Goal: Information Seeking & Learning: Learn about a topic

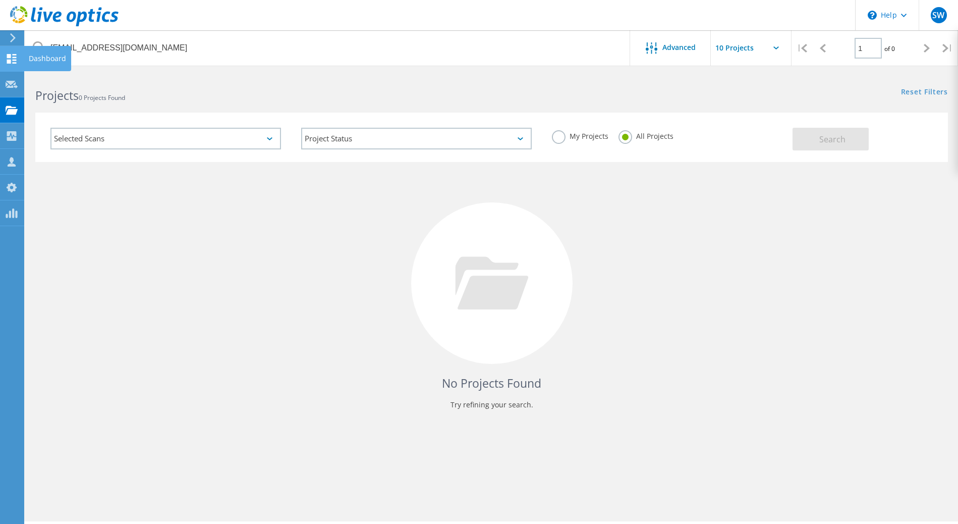
click at [14, 57] on icon at bounding box center [12, 59] width 12 height 10
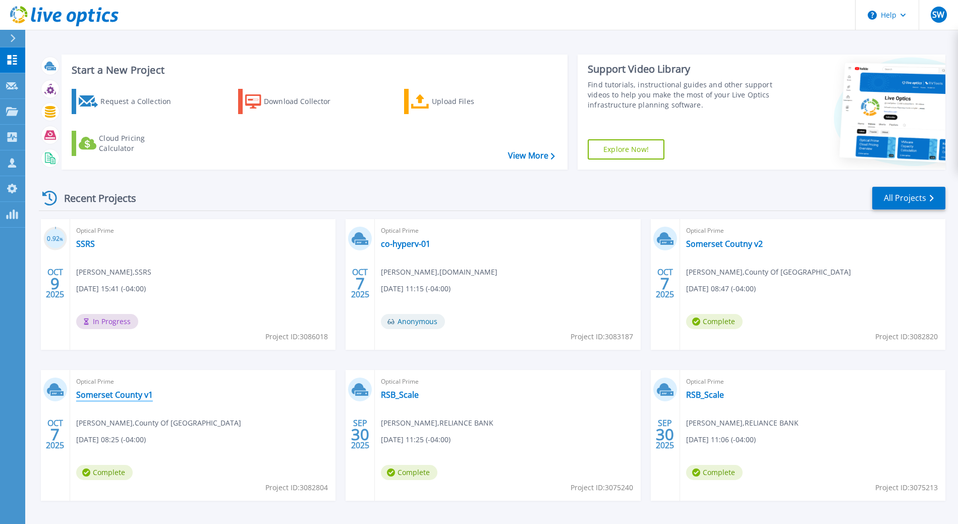
click at [133, 393] on link "Somerset County v1" at bounding box center [114, 394] width 77 height 10
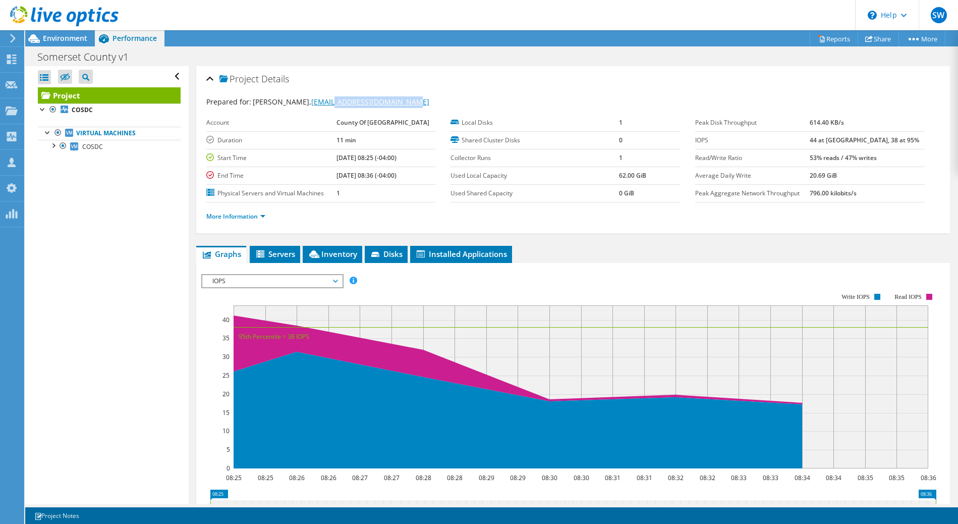
drag, startPoint x: 404, startPoint y: 100, endPoint x: 315, endPoint y: 101, distance: 88.8
click at [315, 101] on div "Prepared for: Mark King, kingm@somersetcountypa.gov" at bounding box center [573, 102] width 734 height 12
click at [311, 124] on label "Account" at bounding box center [271, 123] width 131 height 10
click at [55, 145] on div at bounding box center [53, 145] width 10 height 10
click at [55, 146] on div at bounding box center [53, 145] width 10 height 10
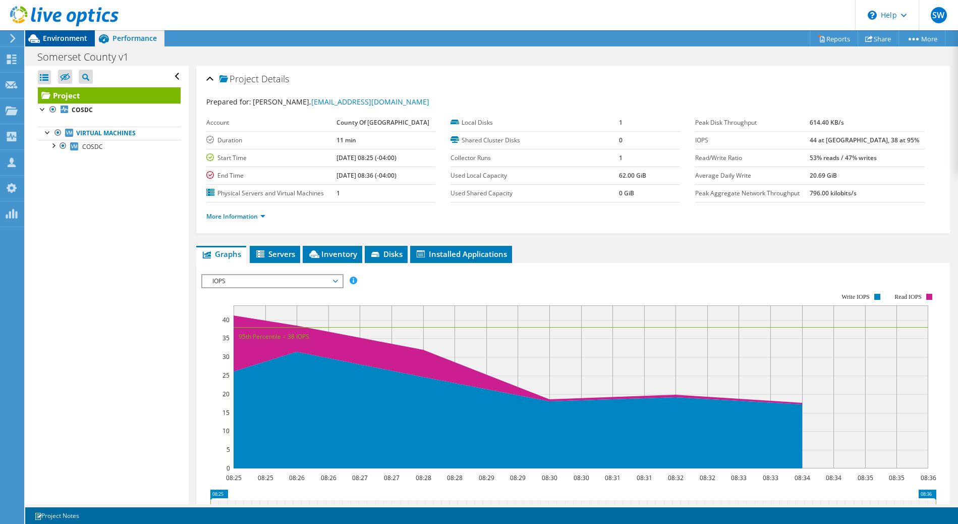
click at [66, 45] on div "Environment" at bounding box center [60, 38] width 70 height 16
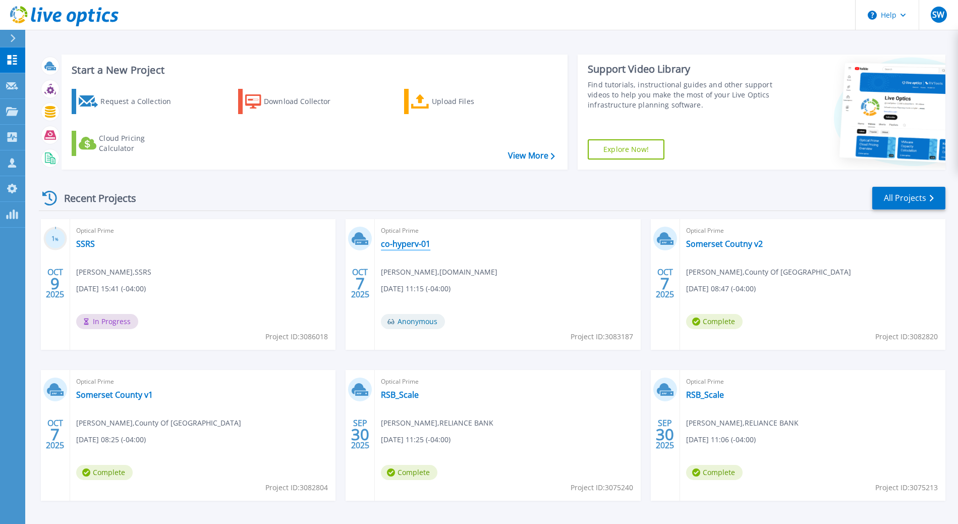
click at [415, 243] on link "co-hyperv-01" at bounding box center [405, 244] width 49 height 10
click at [910, 204] on link "All Projects" at bounding box center [908, 198] width 73 height 23
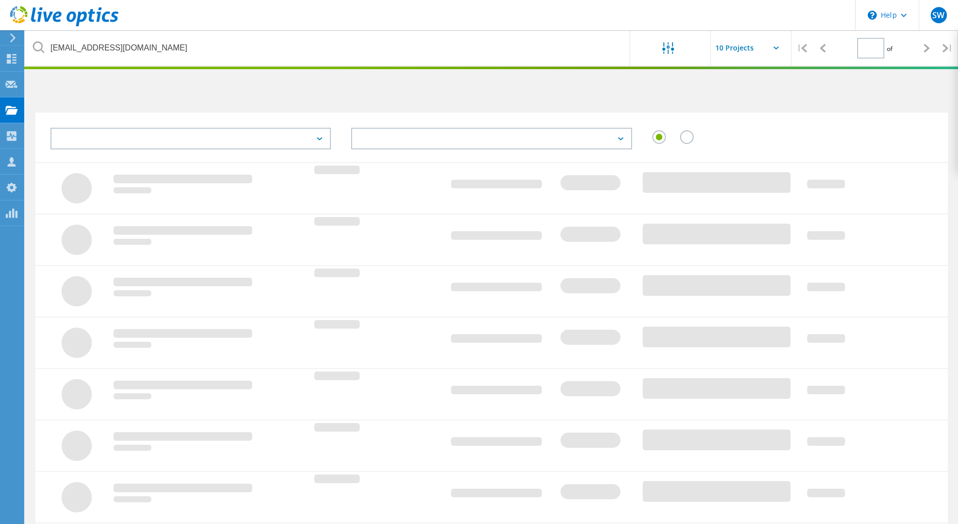
type input "1"
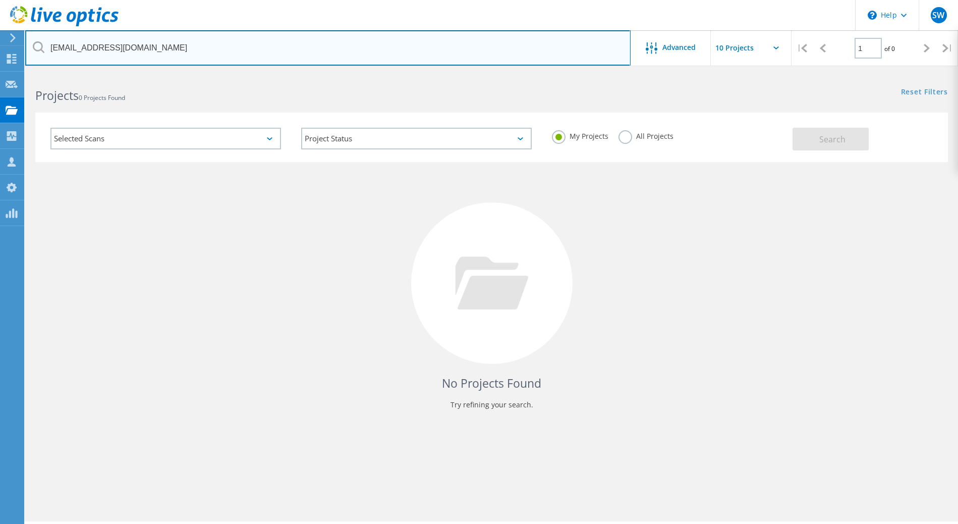
drag, startPoint x: 228, startPoint y: 51, endPoint x: 34, endPoint y: 50, distance: 193.2
click at [34, 50] on input "Eakers@idintl.com" at bounding box center [327, 47] width 605 height 35
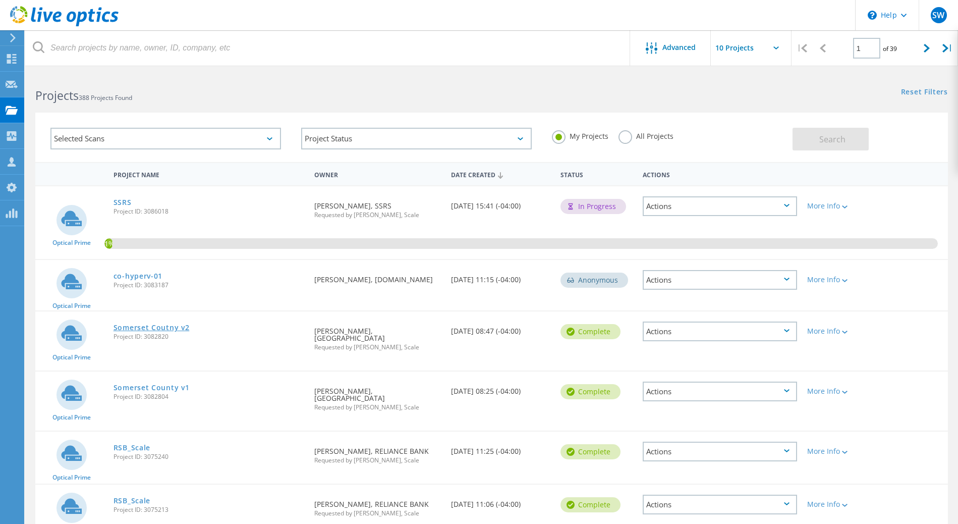
click at [162, 329] on link "Somerset Coutny v2" at bounding box center [152, 327] width 76 height 7
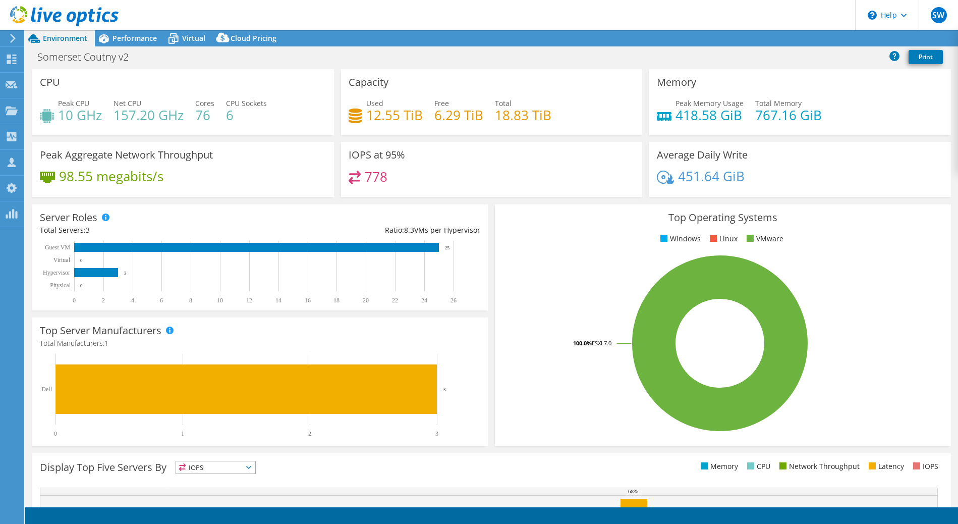
select select "USD"
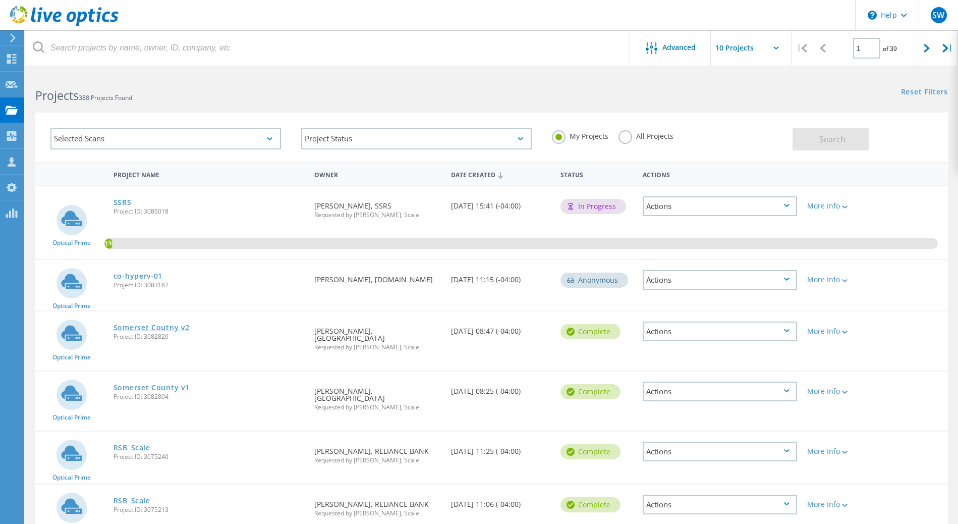
click at [161, 327] on link "Somerset Coutny v2" at bounding box center [152, 327] width 76 height 7
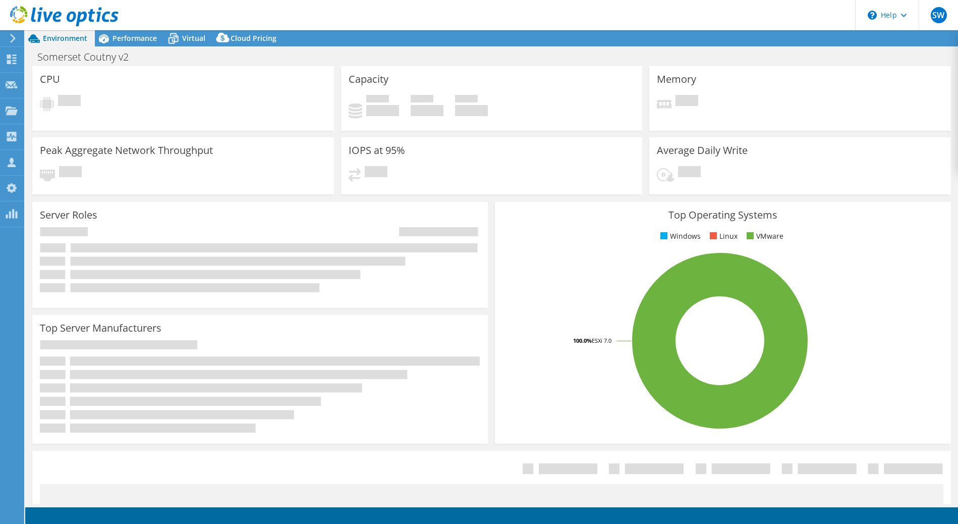
select select "USD"
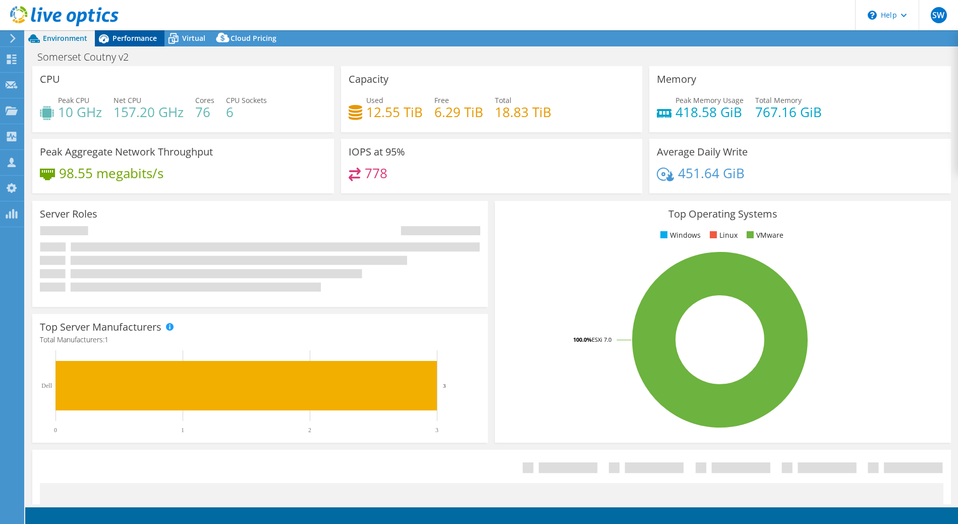
click at [113, 43] on div "Performance" at bounding box center [130, 38] width 70 height 16
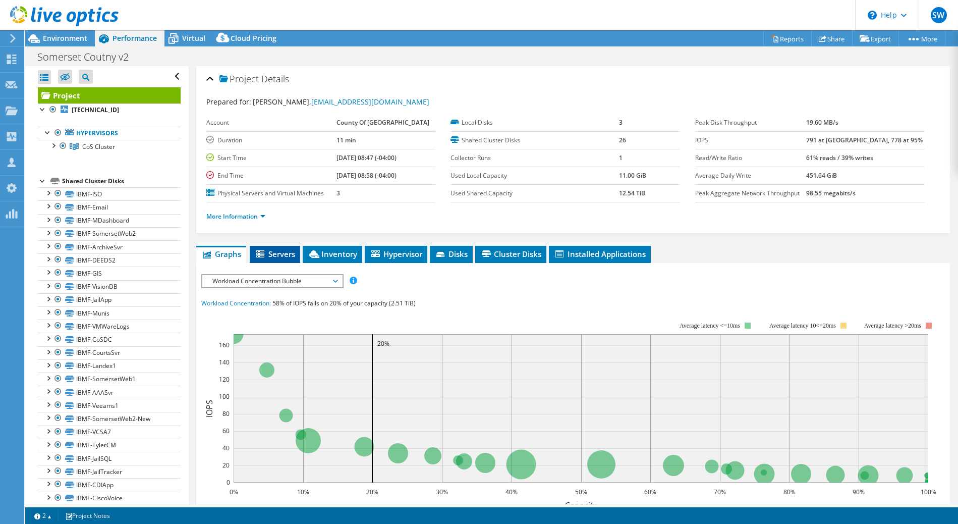
click at [283, 247] on li "Servers" at bounding box center [275, 254] width 50 height 17
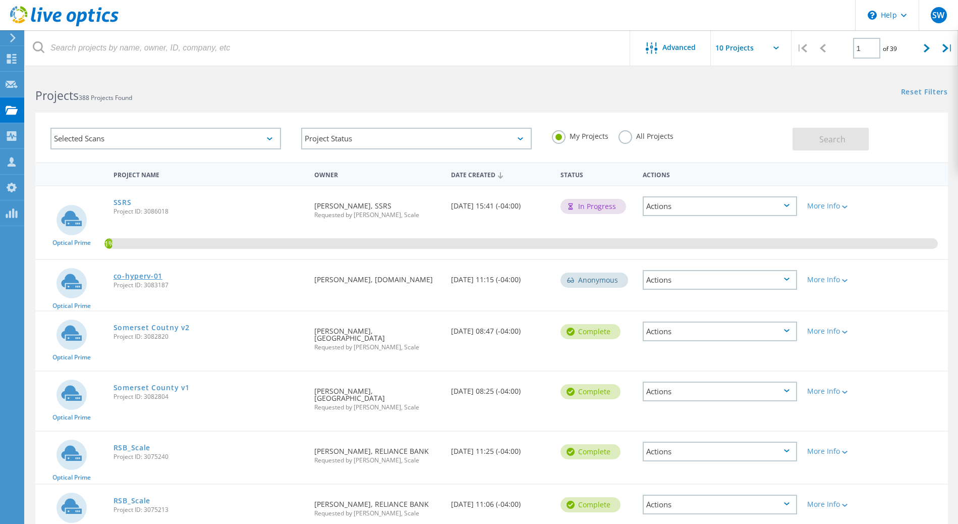
click at [144, 277] on link "co-hyperv-01" at bounding box center [138, 275] width 49 height 7
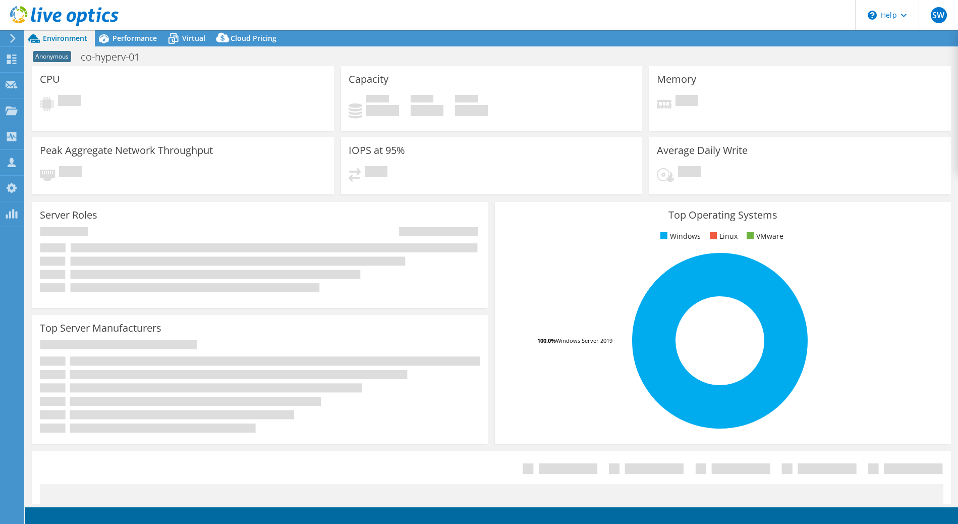
select select "USD"
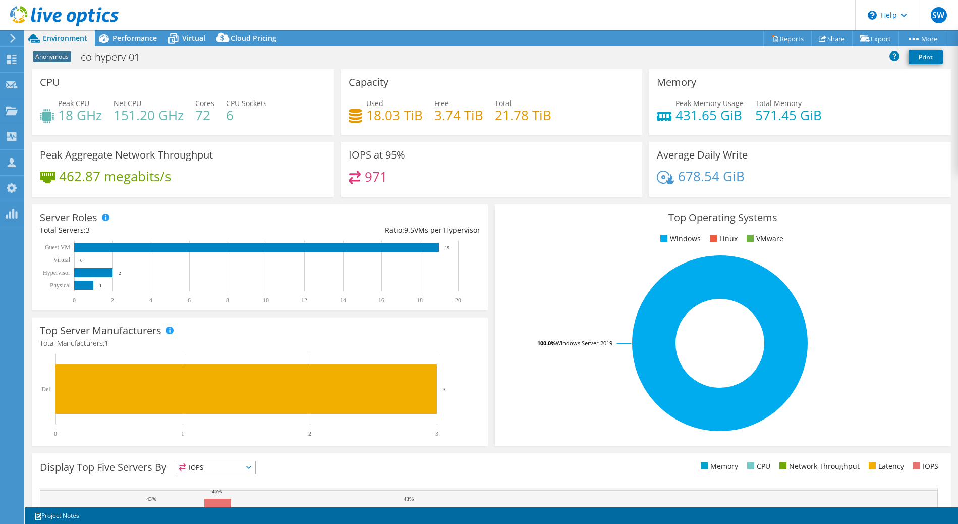
click at [81, 37] on span "Environment" at bounding box center [65, 38] width 44 height 10
click at [111, 61] on h1 "co-hyperv-01" at bounding box center [115, 56] width 79 height 11
click at [140, 59] on h1 "co-hyperv-01" at bounding box center [115, 56] width 79 height 11
drag, startPoint x: 146, startPoint y: 58, endPoint x: 57, endPoint y: 50, distance: 89.2
click at [54, 49] on div "Anonymous co-hyperv-01 Print" at bounding box center [491, 56] width 933 height 19
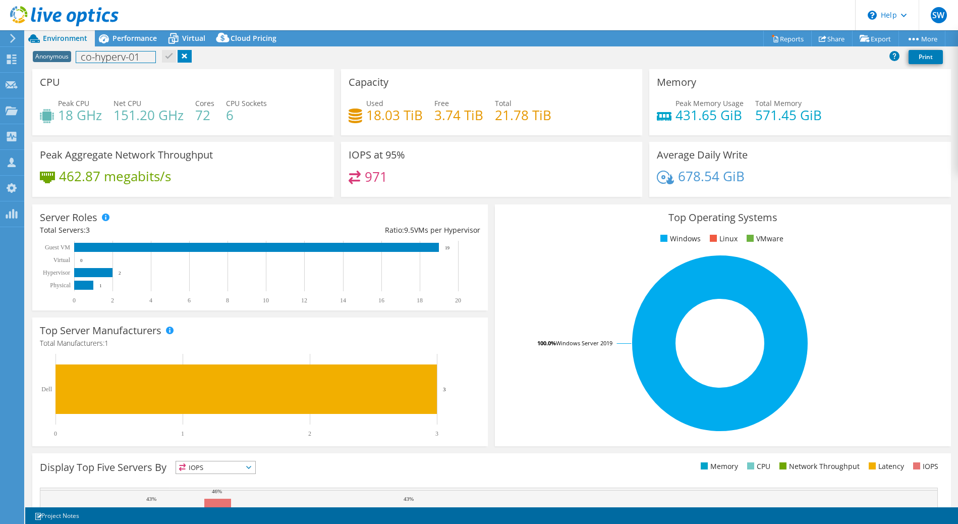
paste h1
click at [269, 65] on div "Anonymous Shaler Area School District Storage Refresh co-hyperv-01 Print" at bounding box center [491, 56] width 933 height 19
click at [317, 55] on link at bounding box center [310, 56] width 14 height 13
click at [11, 60] on icon at bounding box center [12, 59] width 12 height 10
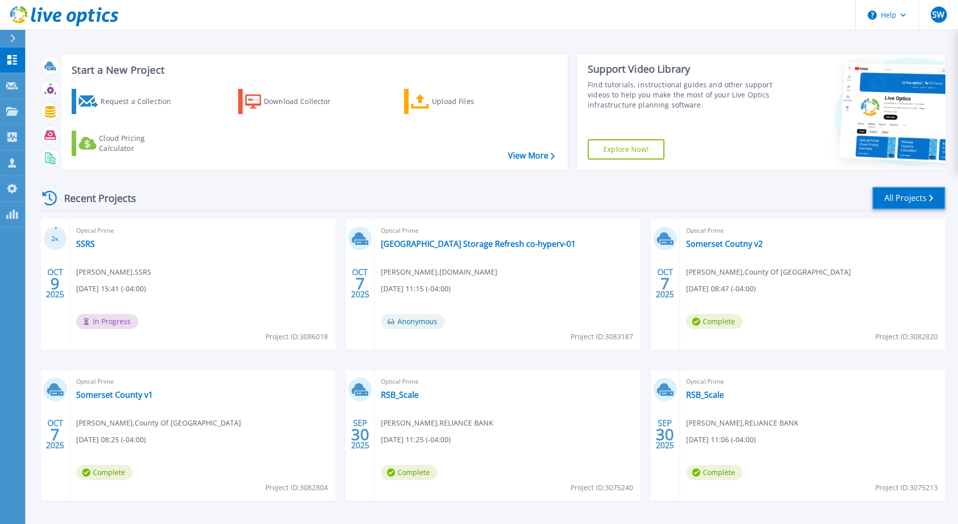
click at [891, 199] on link "All Projects" at bounding box center [908, 198] width 73 height 23
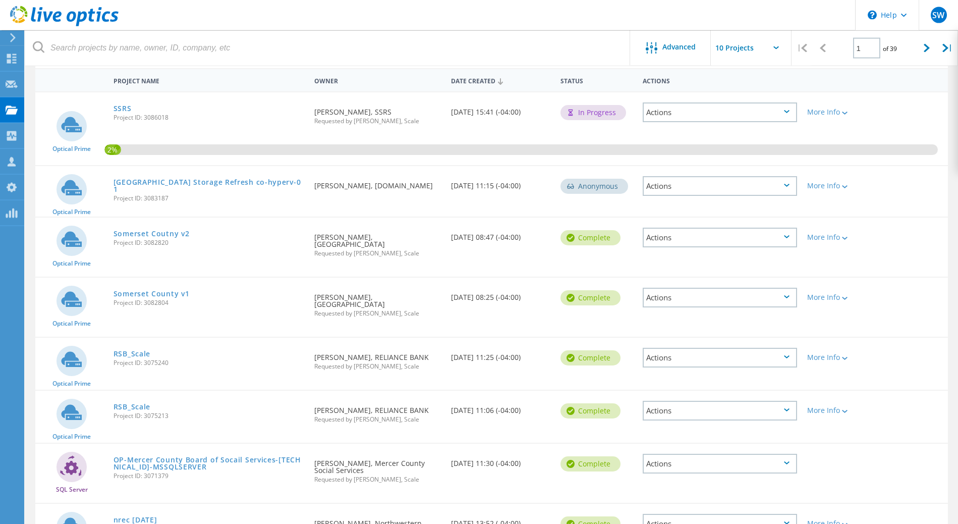
scroll to position [37, 0]
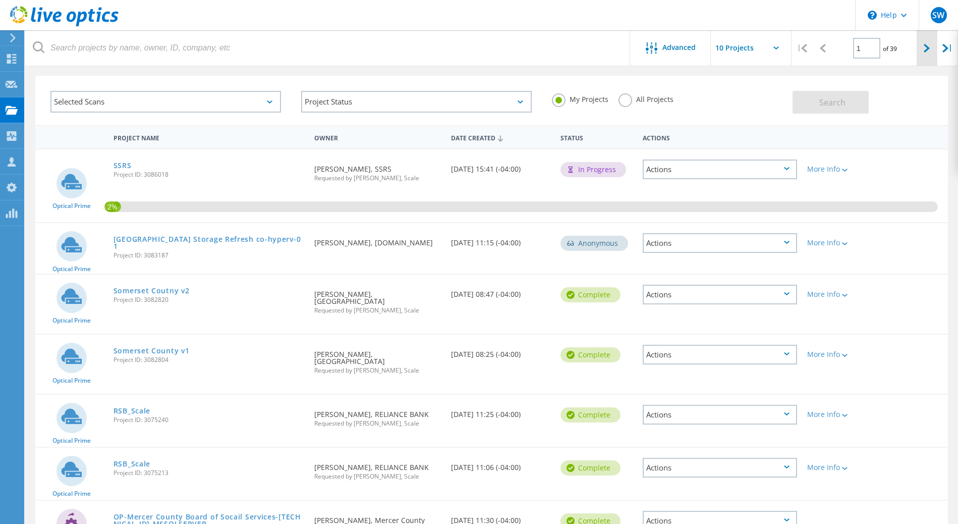
click at [928, 59] on div at bounding box center [927, 48] width 21 height 36
type input "2"
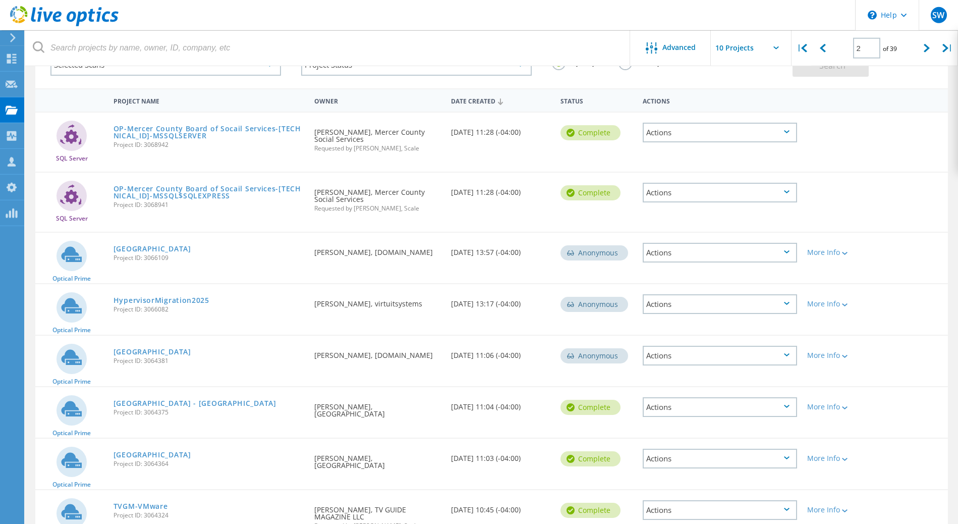
scroll to position [77, 0]
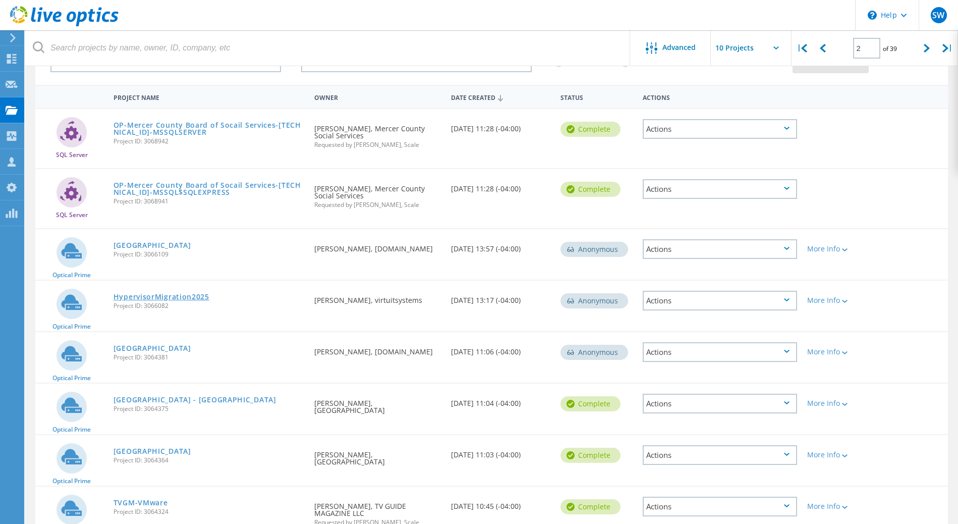
click at [189, 296] on link "HypervisorMigration2025" at bounding box center [162, 296] width 96 height 7
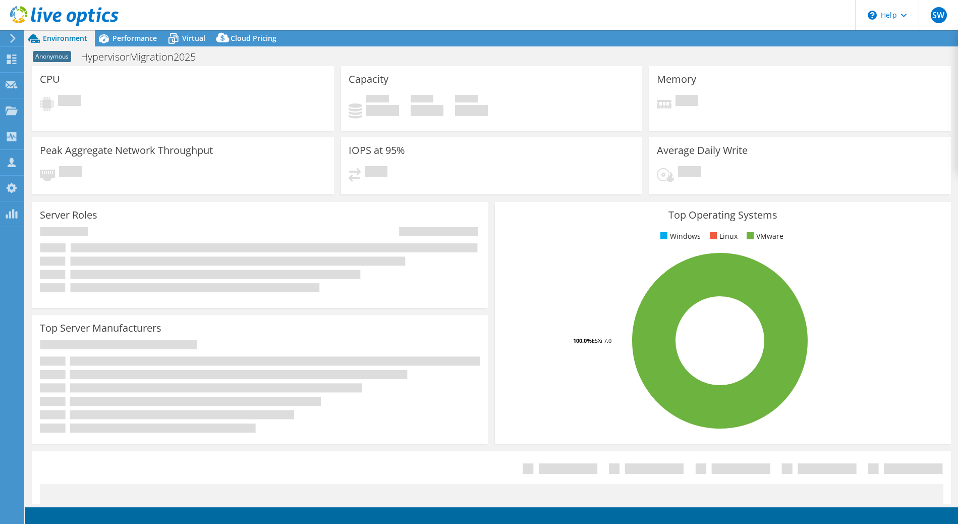
select select "USD"
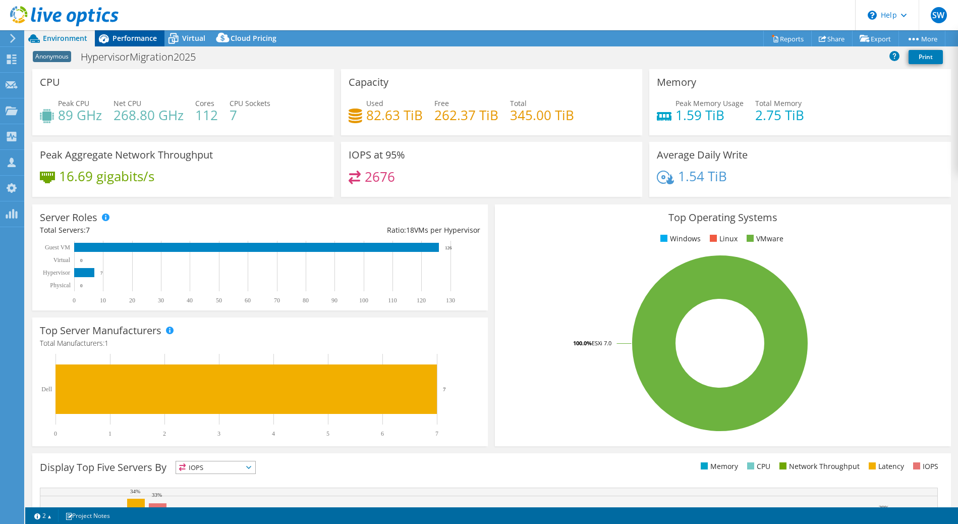
click at [115, 36] on span "Performance" at bounding box center [135, 38] width 44 height 10
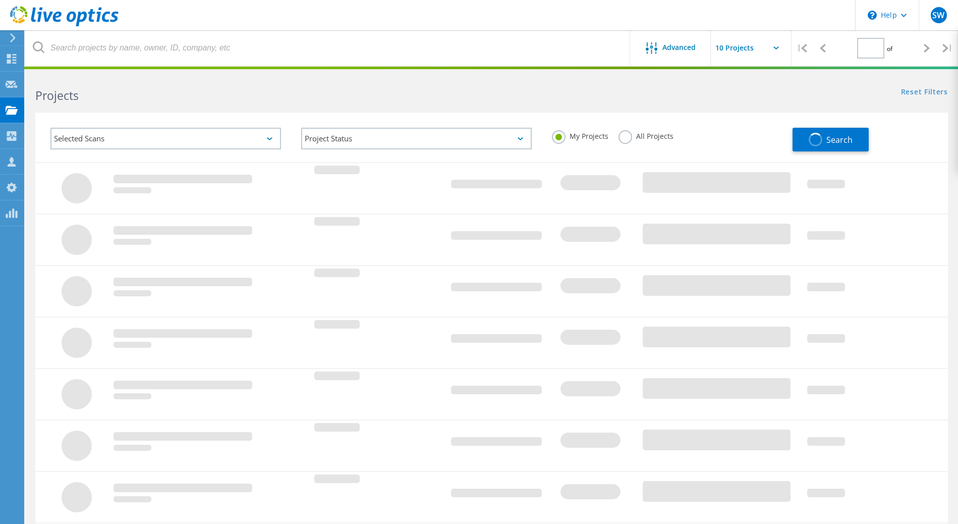
scroll to position [77, 0]
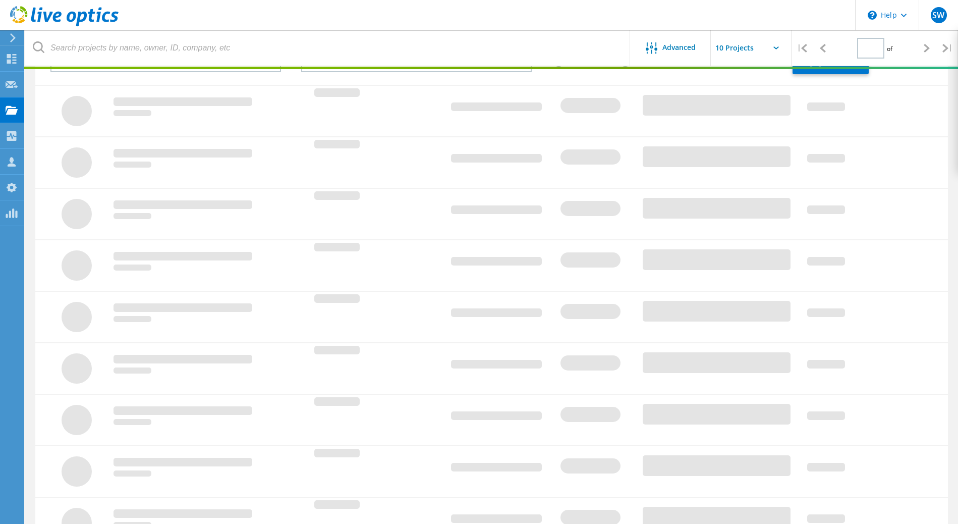
type input "2"
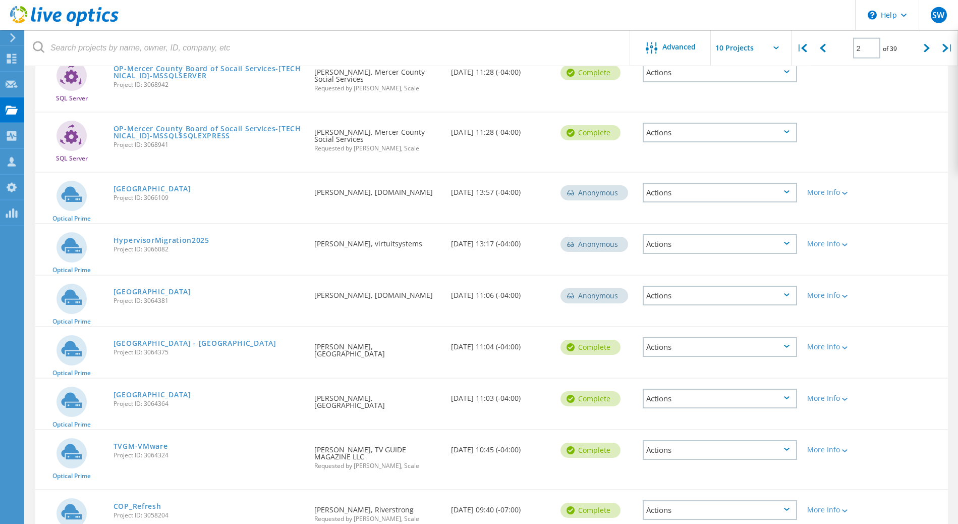
scroll to position [118, 0]
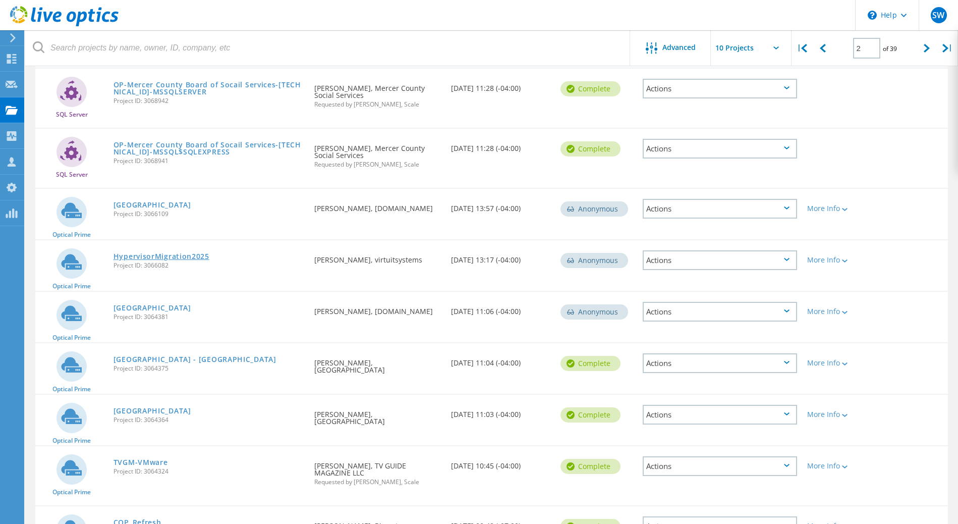
click at [166, 255] on link "HypervisorMigration2025" at bounding box center [162, 256] width 96 height 7
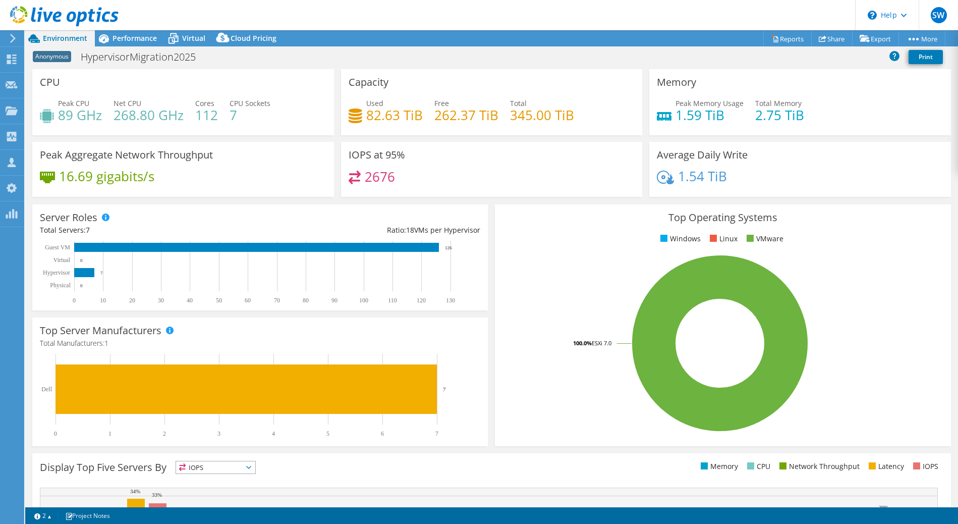
select select "USD"
click at [138, 42] on span "Performance" at bounding box center [135, 38] width 44 height 10
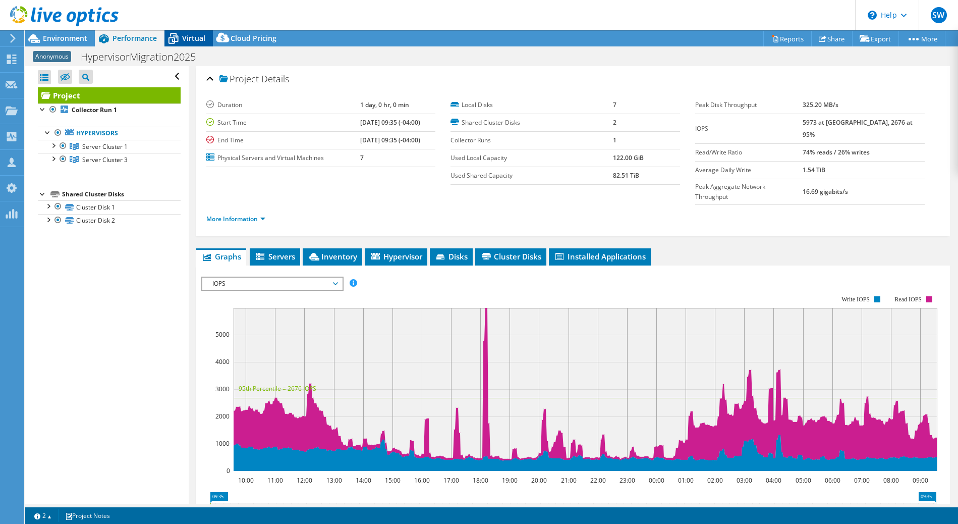
click at [191, 43] on div "Virtual" at bounding box center [188, 38] width 48 height 16
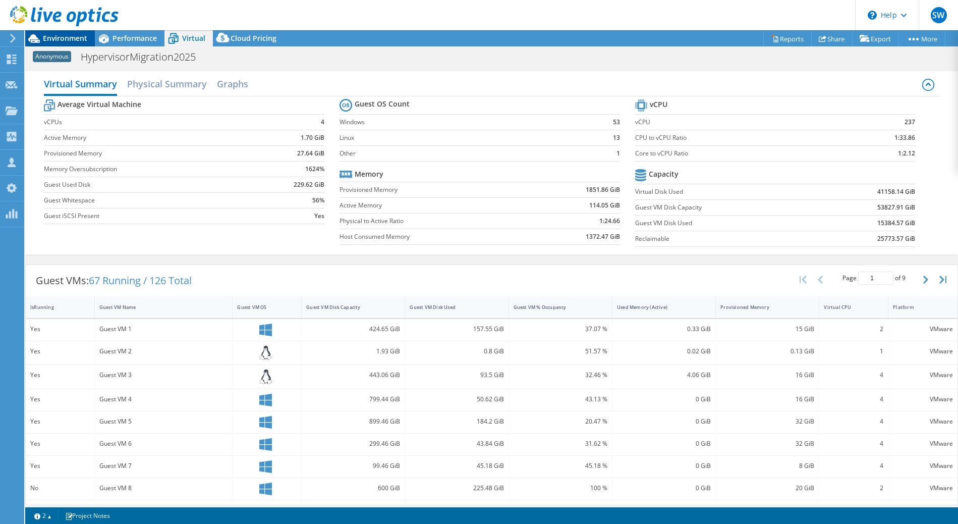
click at [70, 36] on span "Environment" at bounding box center [65, 38] width 44 height 10
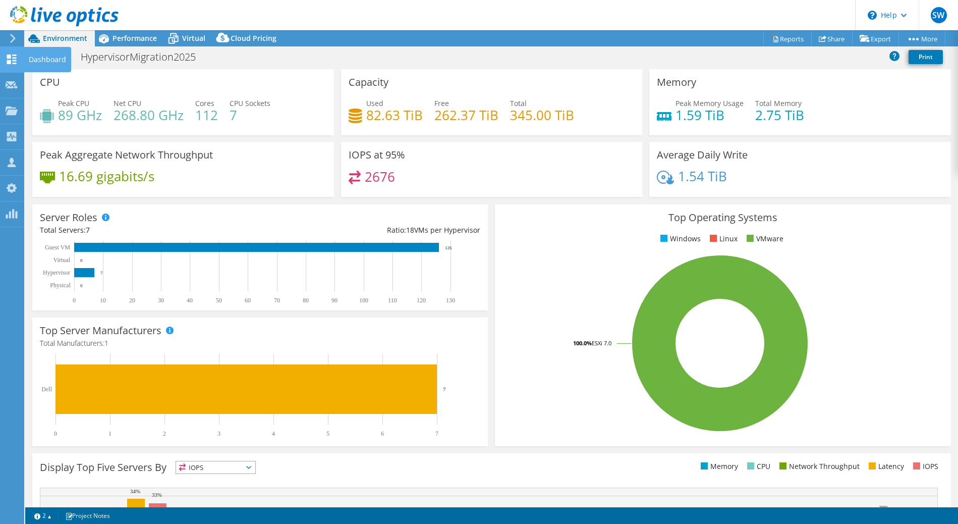
click at [10, 66] on div at bounding box center [12, 60] width 12 height 11
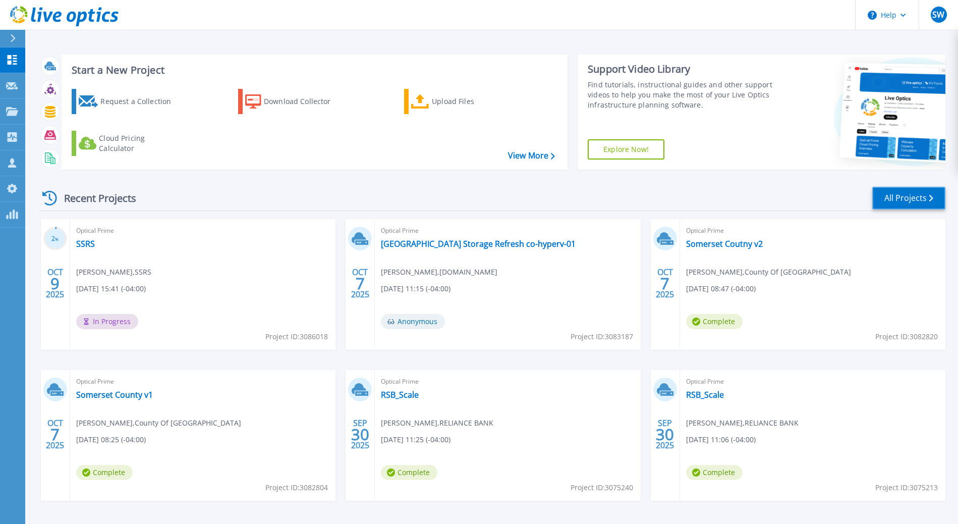
click at [890, 197] on link "All Projects" at bounding box center [908, 198] width 73 height 23
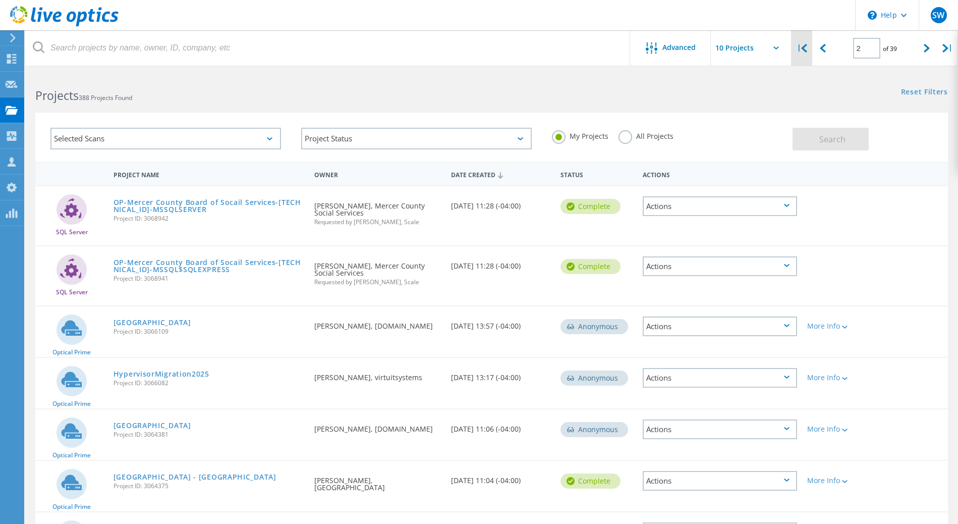
click at [808, 59] on div "|" at bounding box center [802, 48] width 21 height 36
type input "1"
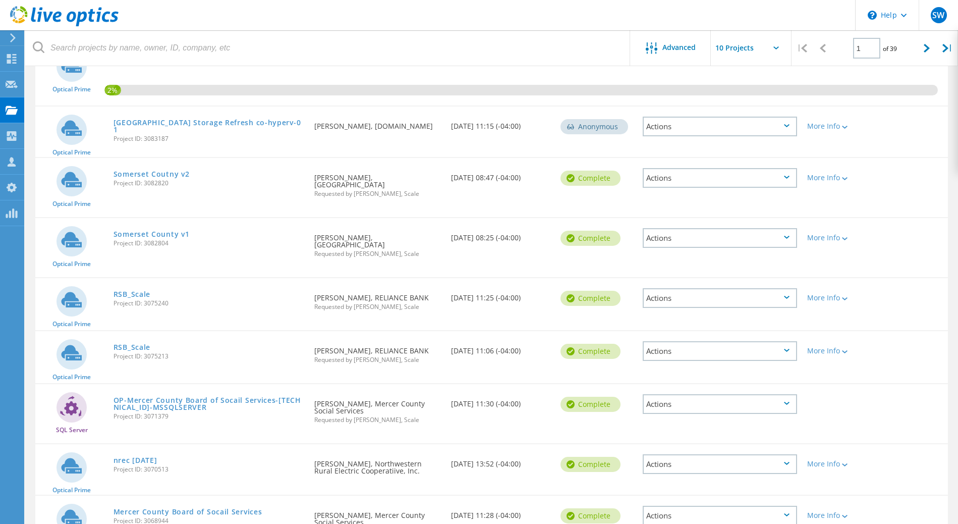
scroll to position [271, 0]
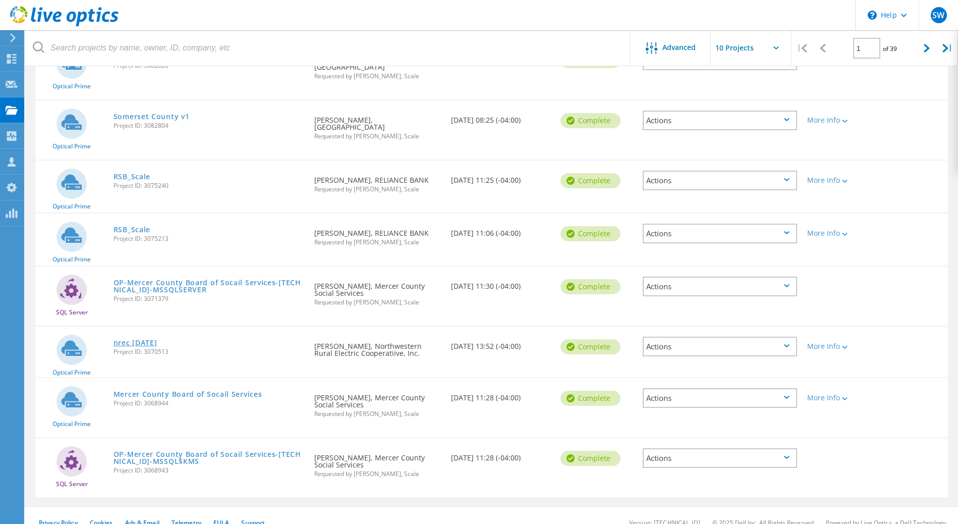
click at [157, 339] on link "nrec [DATE]" at bounding box center [136, 342] width 44 height 7
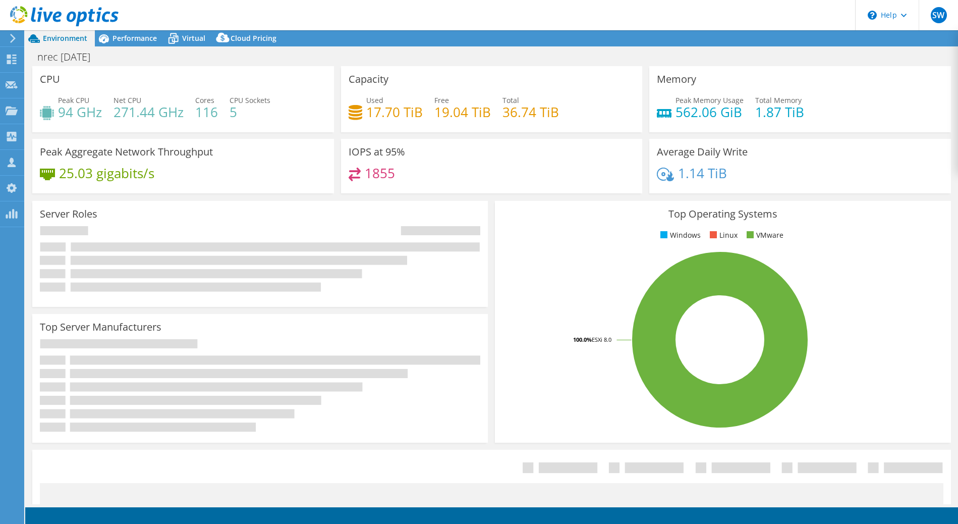
select select "USD"
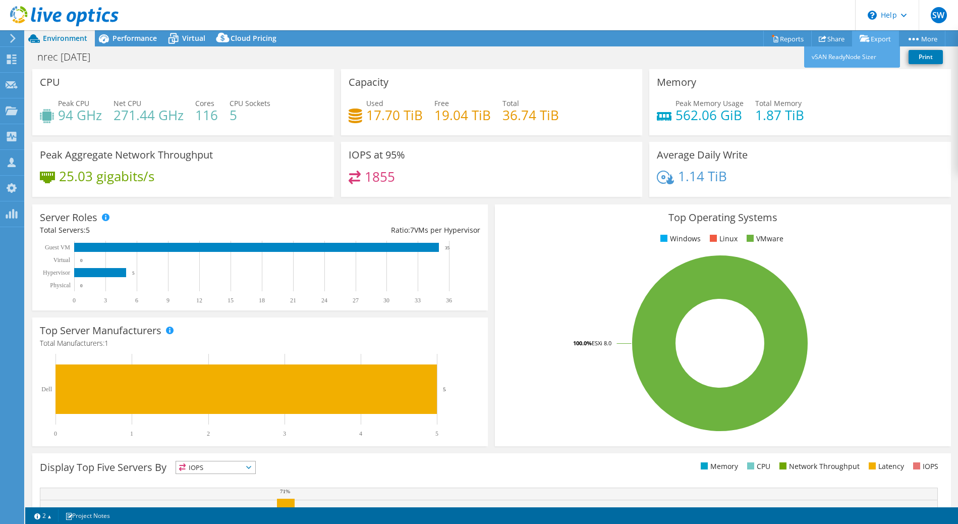
click at [861, 38] on icon at bounding box center [865, 39] width 10 height 8
click at [773, 37] on icon at bounding box center [775, 39] width 5 height 6
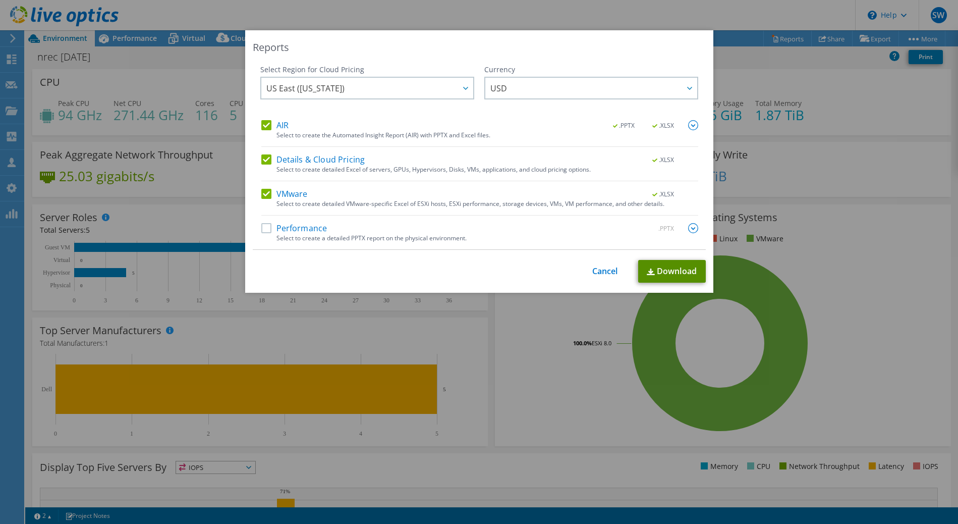
click at [673, 268] on link "Download" at bounding box center [672, 271] width 68 height 23
click at [550, 10] on div "Reports Select Region for Cloud Pricing Asia Pacific (Hong Kong) Asia Pacific (…" at bounding box center [479, 262] width 958 height 524
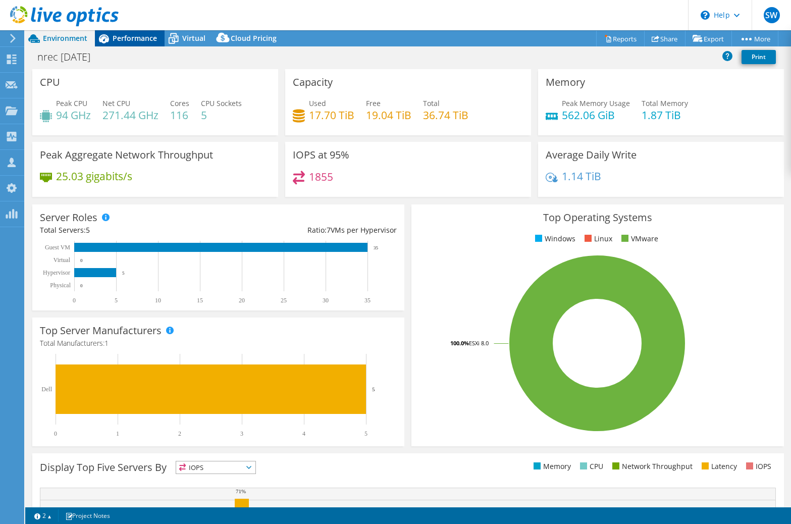
click at [161, 43] on div "Performance" at bounding box center [130, 38] width 70 height 16
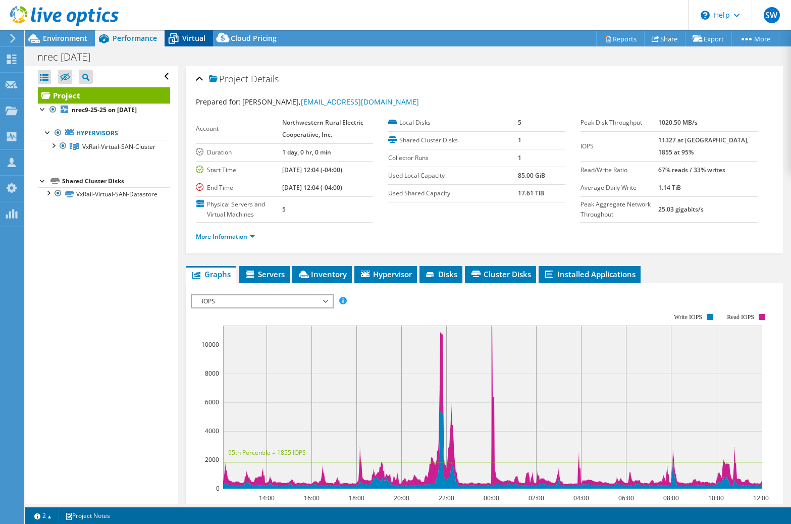
click at [181, 42] on icon at bounding box center [173, 39] width 18 height 18
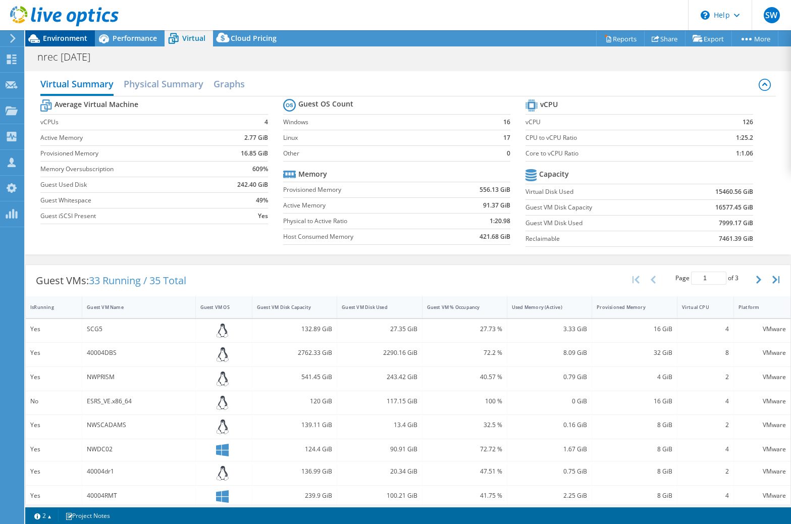
click at [54, 37] on span "Environment" at bounding box center [65, 38] width 44 height 10
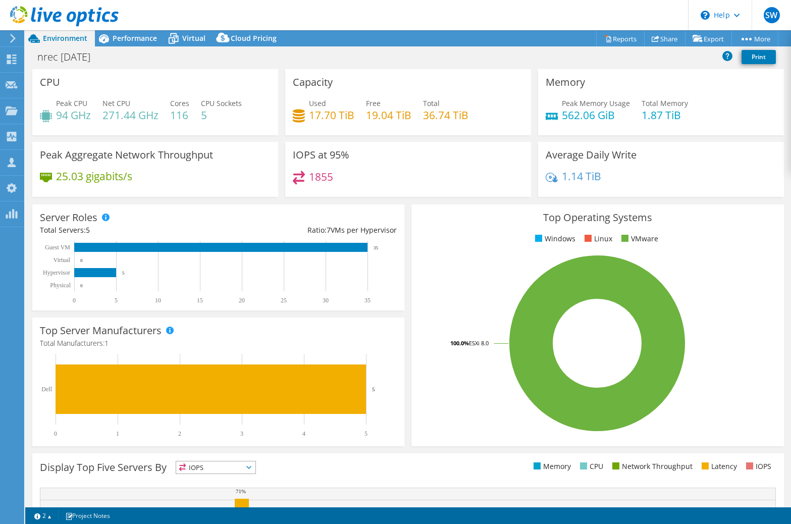
click at [178, 38] on icon at bounding box center [173, 39] width 18 height 18
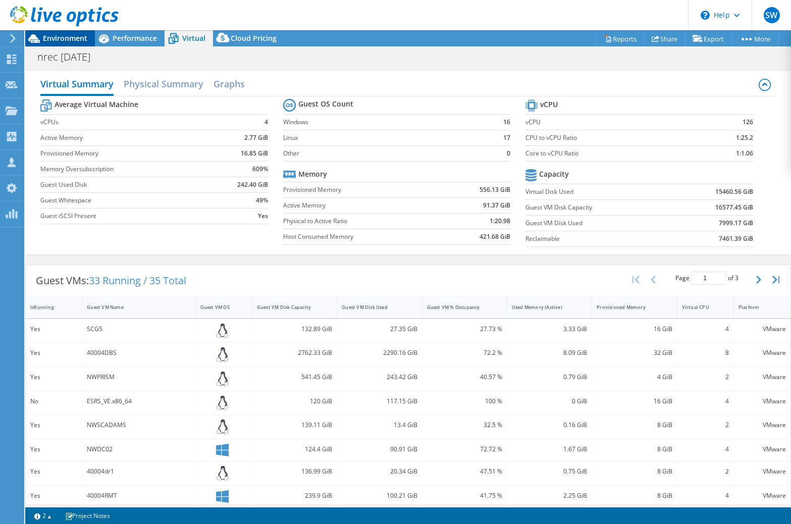
click at [79, 36] on span "Environment" at bounding box center [65, 38] width 44 height 10
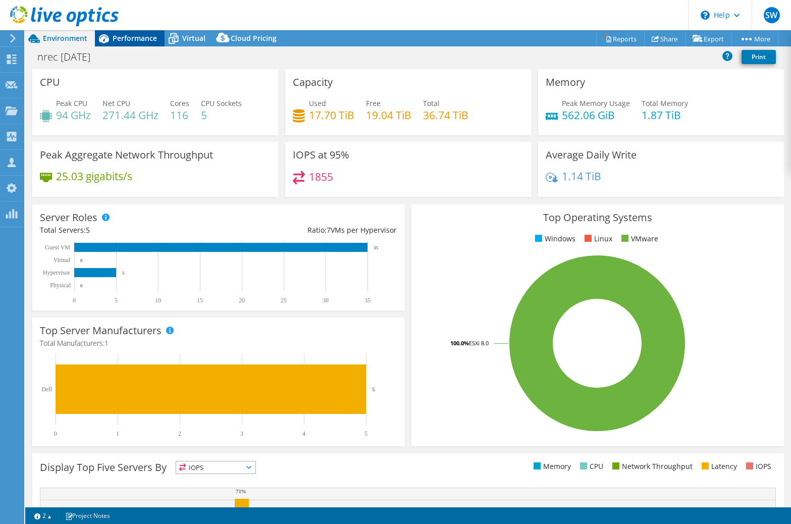
click at [141, 44] on div "Performance" at bounding box center [130, 38] width 70 height 16
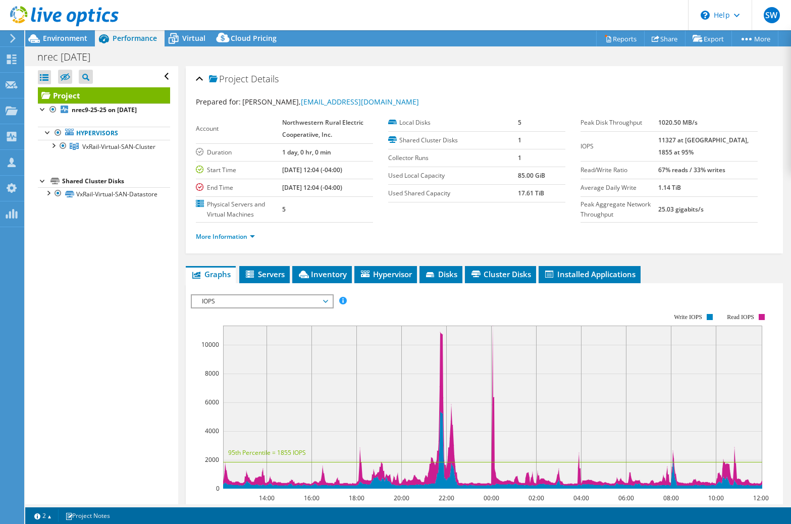
click at [261, 297] on span "IOPS" at bounding box center [262, 301] width 130 height 12
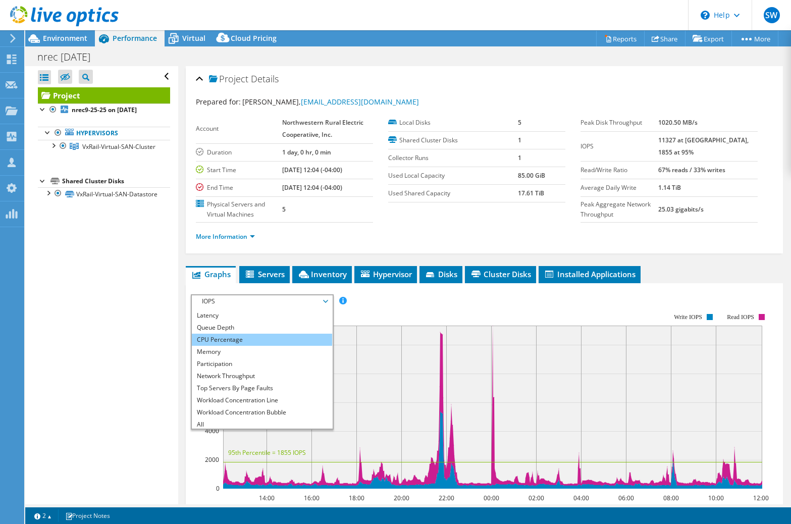
scroll to position [36, 0]
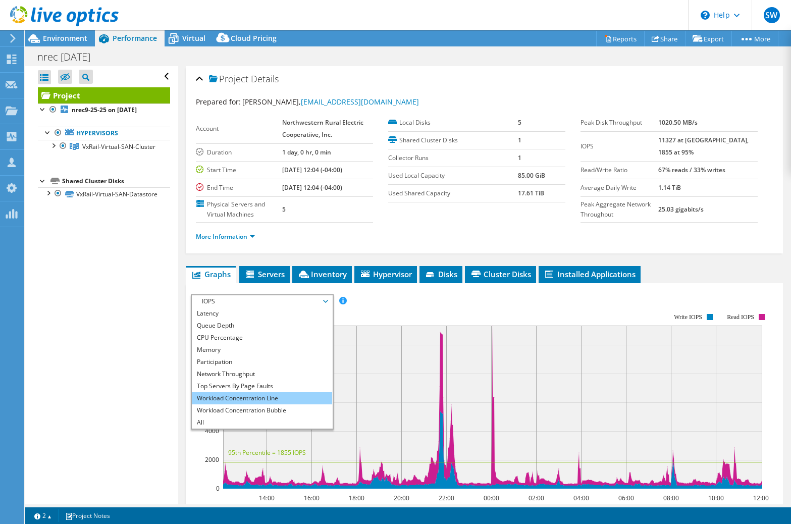
click at [266, 393] on li "Workload Concentration Line" at bounding box center [262, 398] width 140 height 12
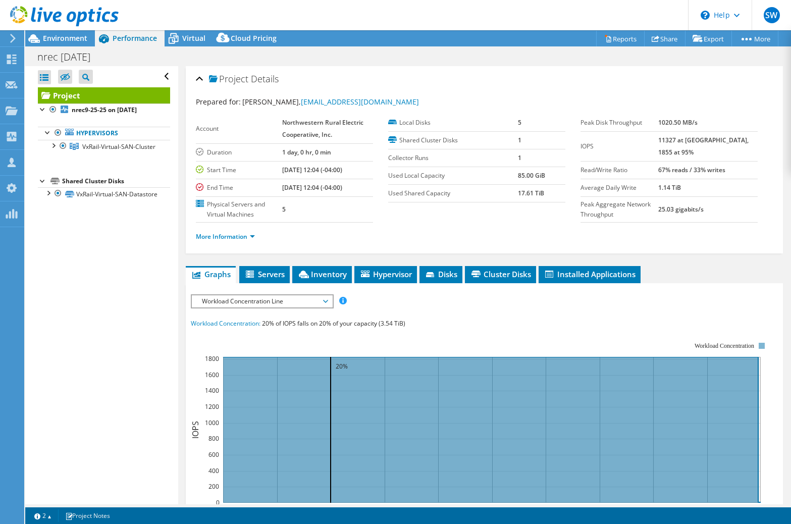
drag, startPoint x: 283, startPoint y: 295, endPoint x: 283, endPoint y: 302, distance: 7.1
click at [284, 296] on span "Workload Concentration Line" at bounding box center [262, 301] width 130 height 12
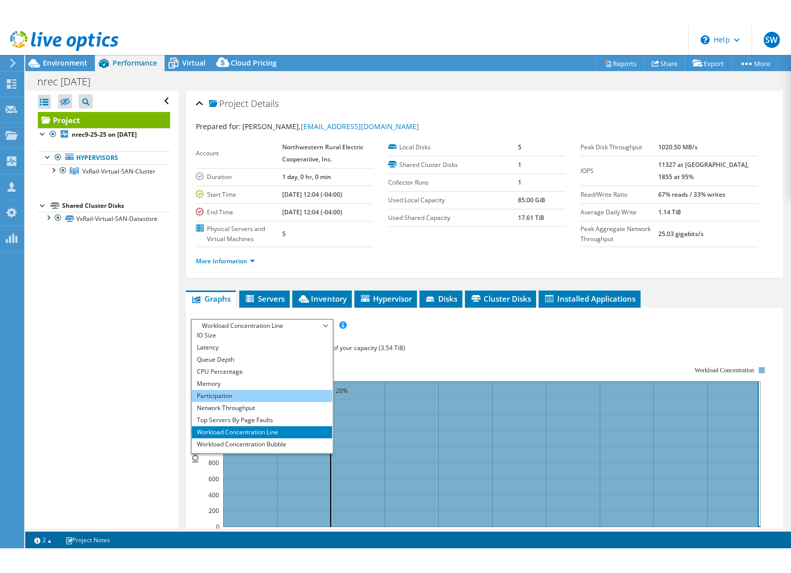
scroll to position [0, 0]
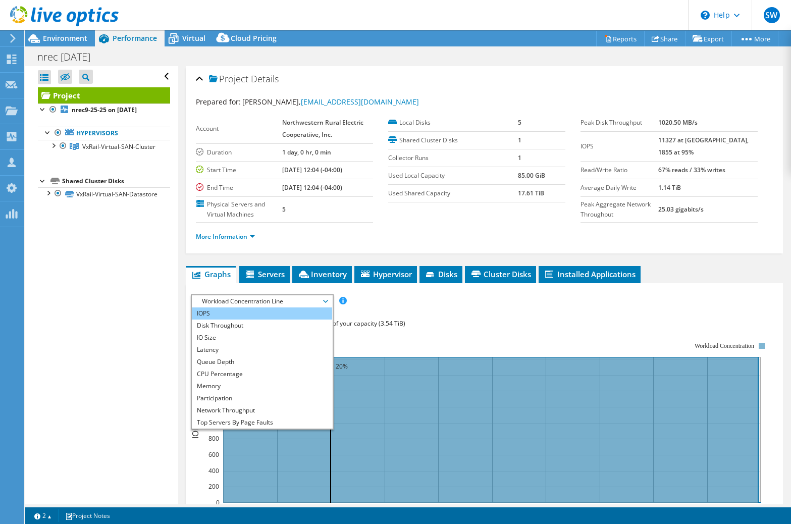
click at [245, 315] on li "IOPS" at bounding box center [262, 313] width 140 height 12
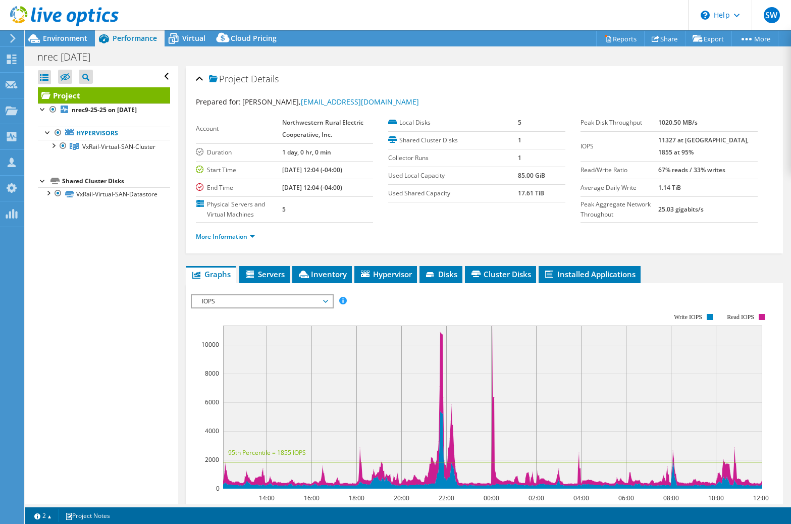
click at [304, 302] on span "IOPS" at bounding box center [262, 301] width 130 height 12
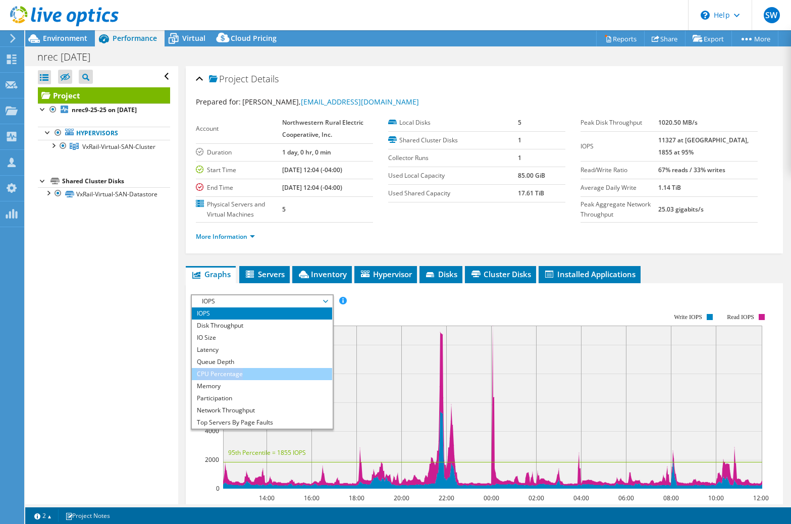
drag, startPoint x: 274, startPoint y: 362, endPoint x: 275, endPoint y: 369, distance: 7.1
click at [275, 368] on ul "IOPS Disk Throughput IO Size Latency Queue Depth CPU Percentage Memory Page Fau…" at bounding box center [262, 367] width 140 height 121
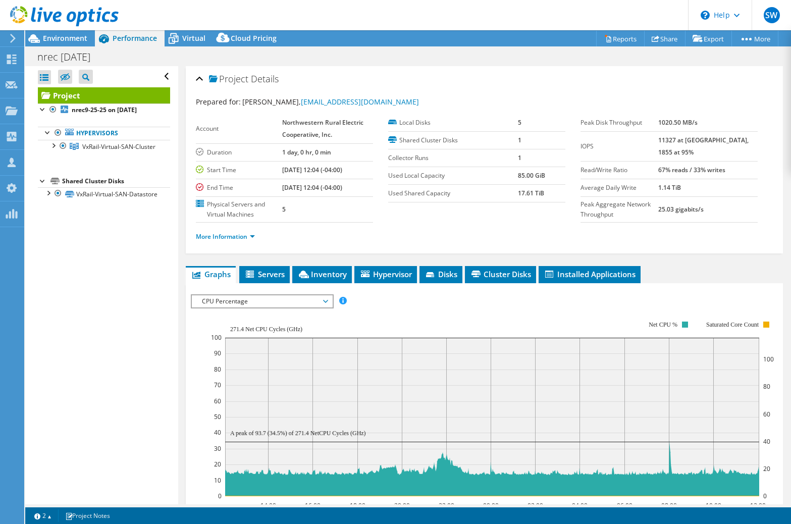
click at [290, 297] on span "CPU Percentage" at bounding box center [262, 301] width 130 height 12
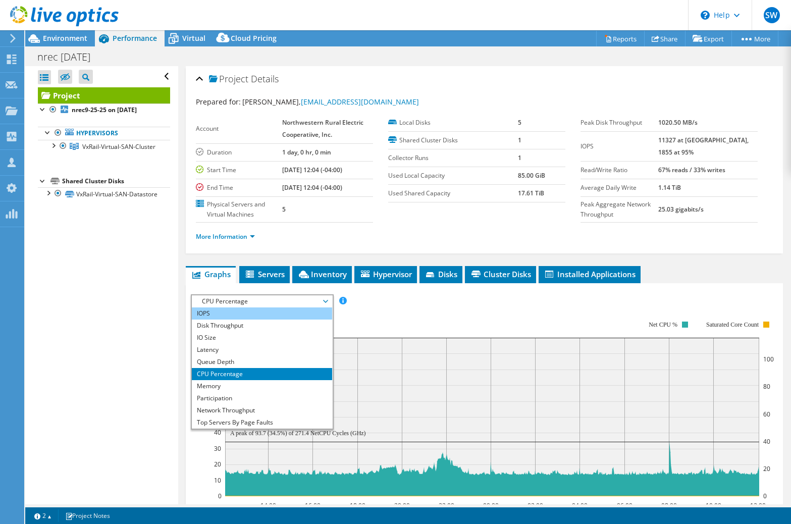
click at [281, 307] on li "IOPS" at bounding box center [262, 313] width 140 height 12
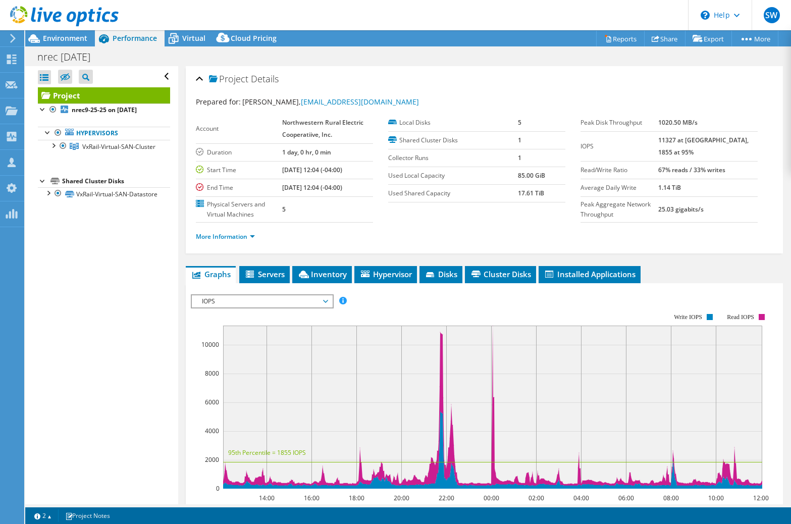
click at [70, 33] on div at bounding box center [59, 17] width 119 height 34
click at [71, 38] on span "Environment" at bounding box center [65, 38] width 44 height 10
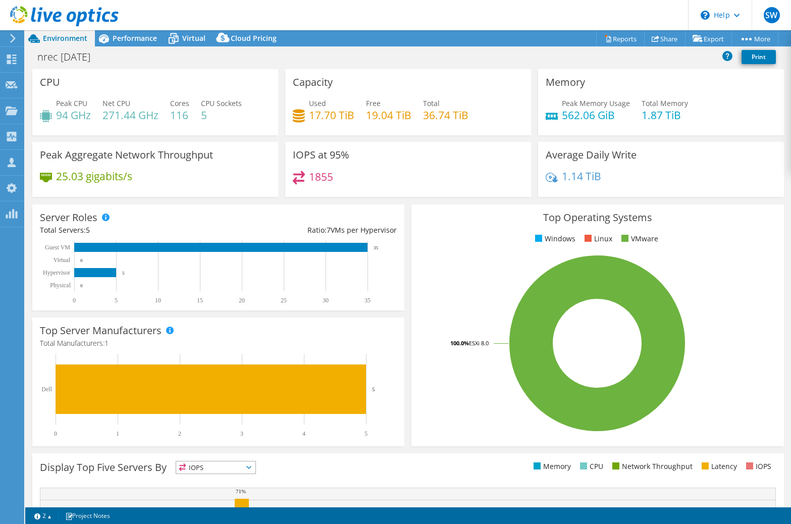
click at [115, 42] on span "Performance" at bounding box center [135, 38] width 44 height 10
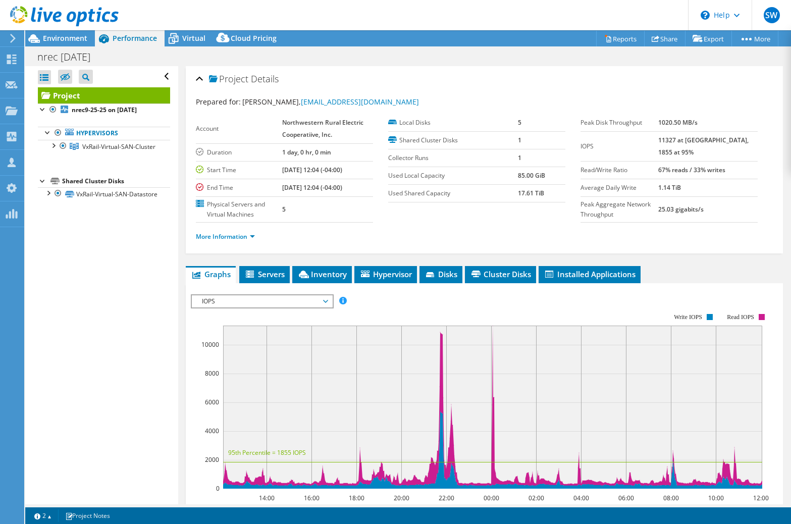
click at [238, 305] on span "IOPS" at bounding box center [262, 301] width 130 height 12
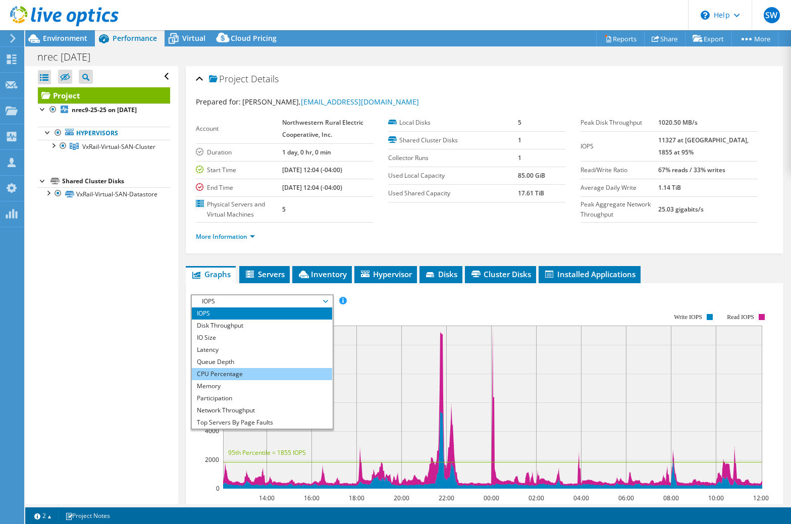
click at [229, 370] on li "CPU Percentage" at bounding box center [262, 374] width 140 height 12
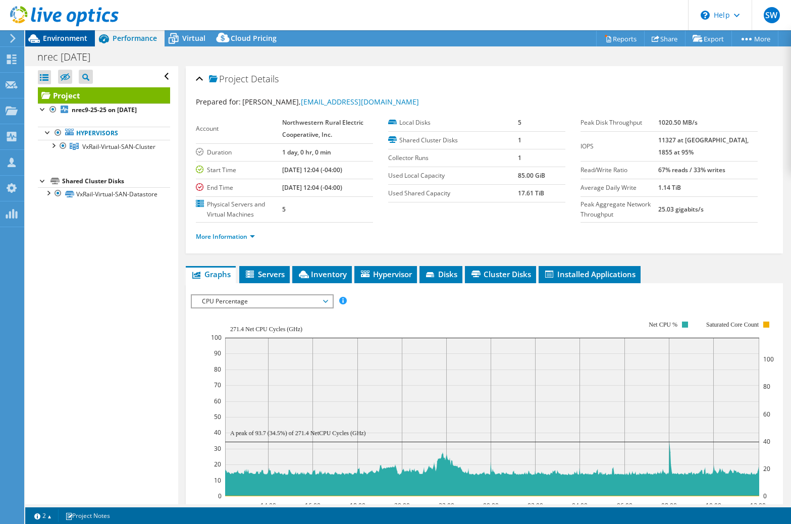
click at [61, 42] on span "Environment" at bounding box center [65, 38] width 44 height 10
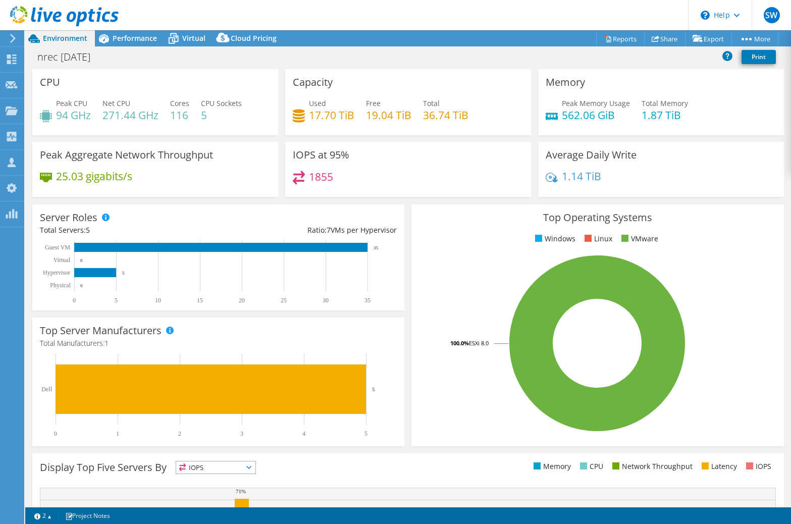
click at [184, 40] on span "Virtual" at bounding box center [193, 38] width 23 height 10
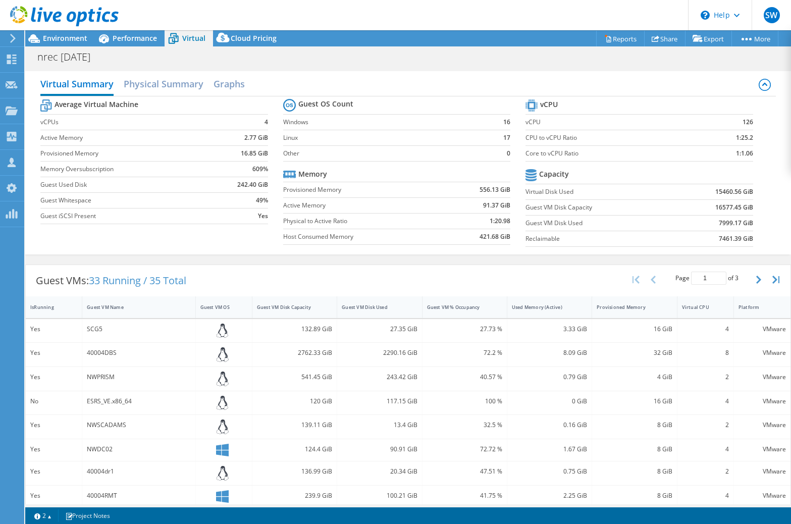
click at [130, 35] on span "Performance" at bounding box center [135, 38] width 44 height 10
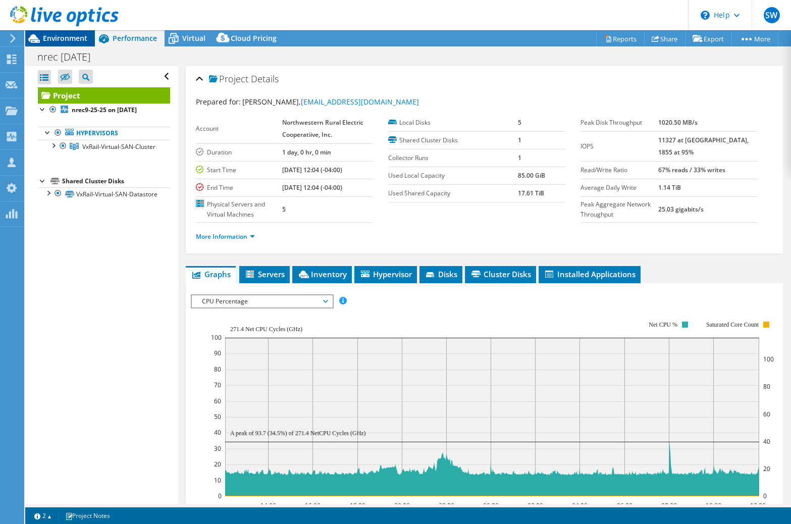
click at [53, 44] on div "Environment" at bounding box center [60, 38] width 70 height 16
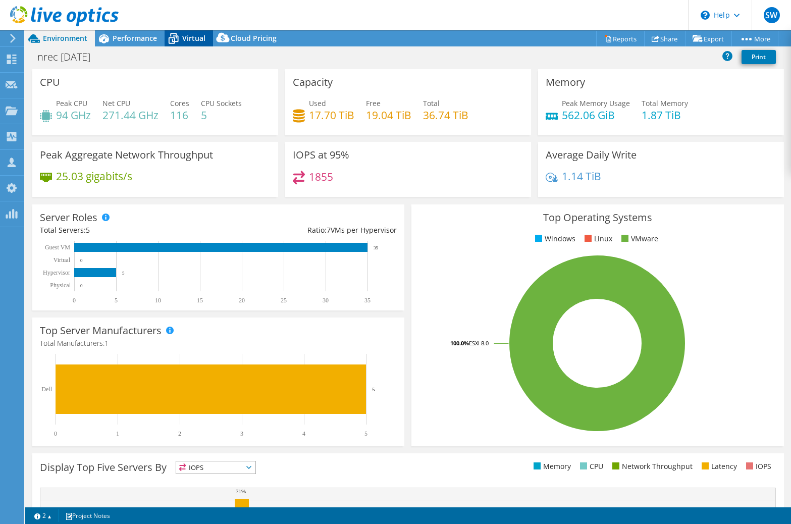
drag, startPoint x: 152, startPoint y: 43, endPoint x: 164, endPoint y: 39, distance: 13.1
click at [152, 43] on span "Performance" at bounding box center [135, 38] width 44 height 10
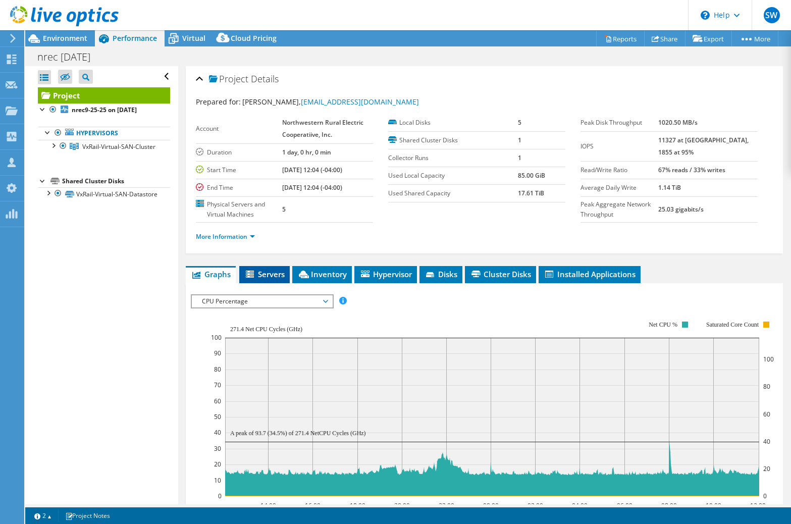
click at [272, 274] on span "Servers" at bounding box center [264, 274] width 40 height 10
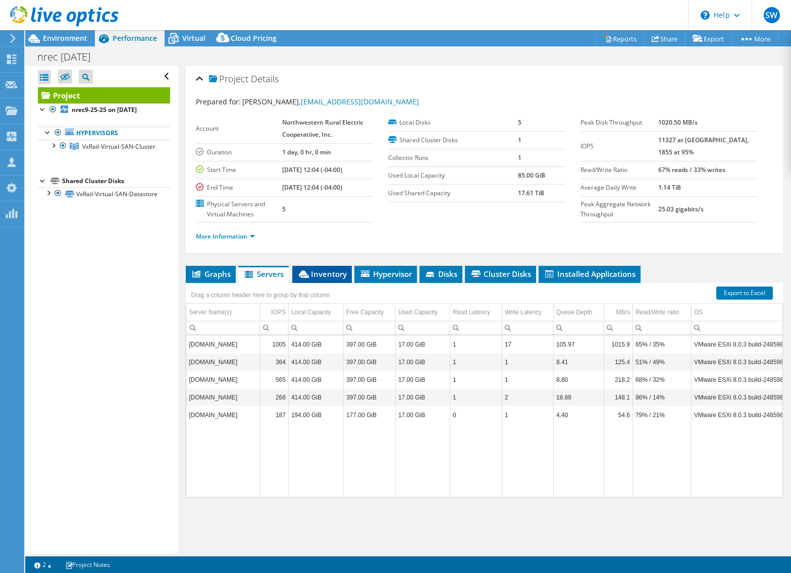
drag, startPoint x: 326, startPoint y: 260, endPoint x: 325, endPoint y: 266, distance: 6.6
click at [325, 261] on div "Project Details Prepared for: Matt McCrillis, mmccrillis@northwesternrec.com Ac…" at bounding box center [484, 309] width 612 height 487
click at [325, 266] on li "Inventory" at bounding box center [322, 274] width 60 height 17
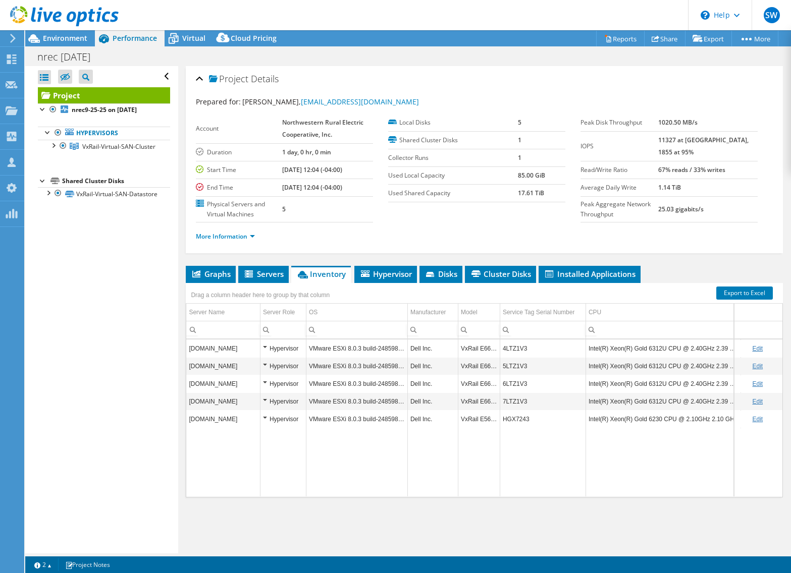
click at [263, 347] on div "Hypervisor" at bounding box center [283, 349] width 40 height 12
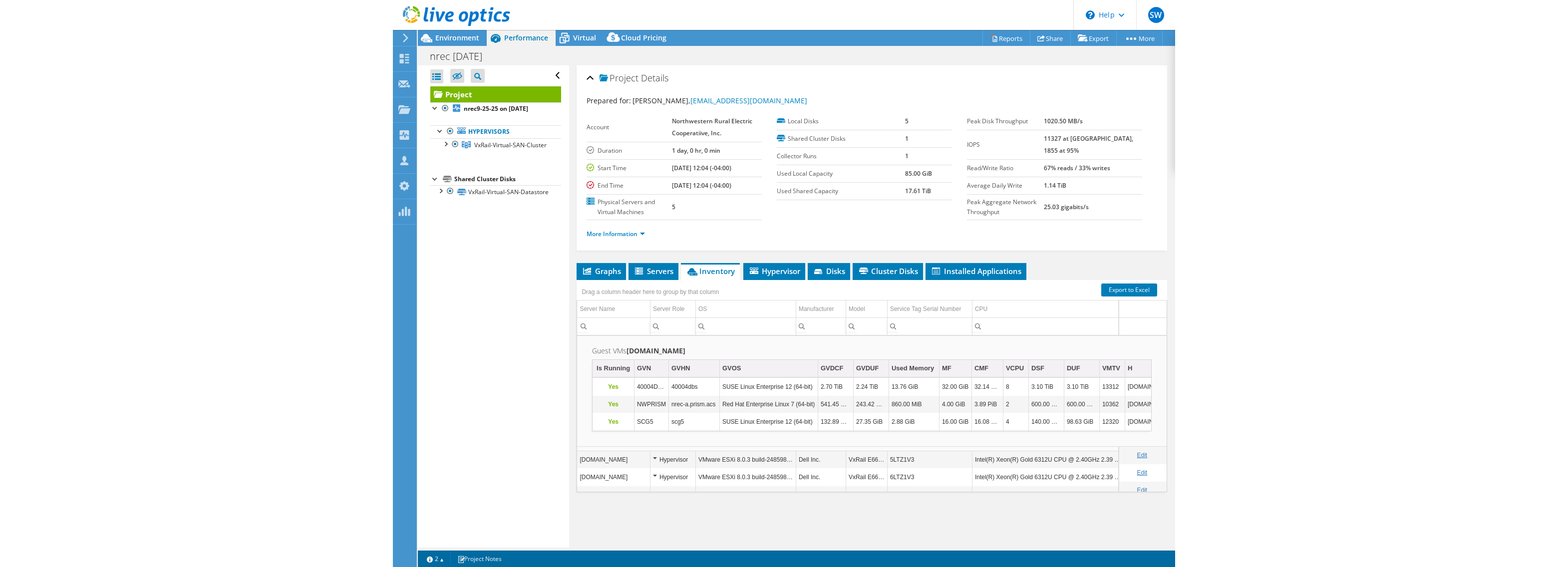
scroll to position [30, 0]
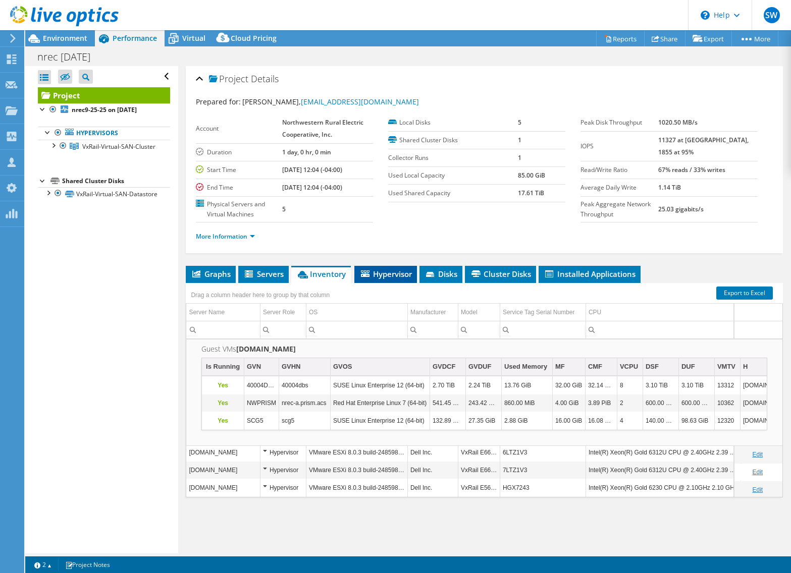
click at [363, 276] on span "Hypervisor" at bounding box center [385, 274] width 52 height 10
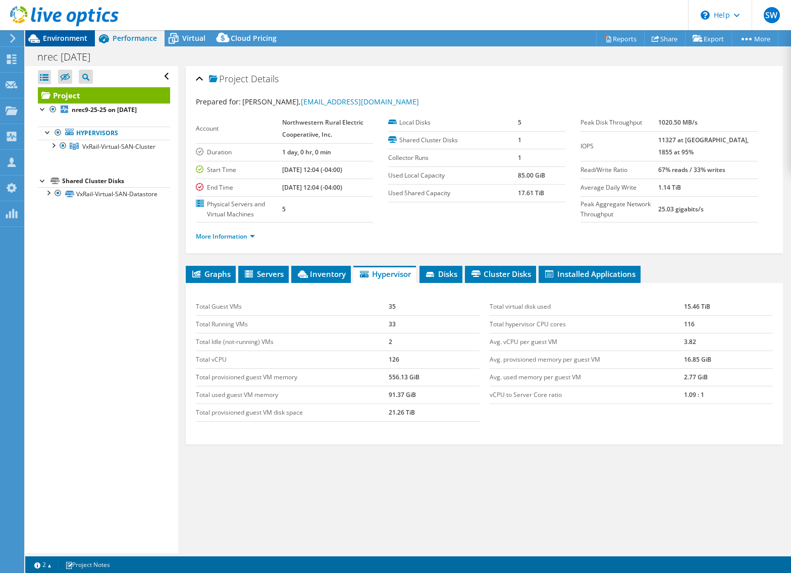
click at [84, 40] on span "Environment" at bounding box center [65, 38] width 44 height 10
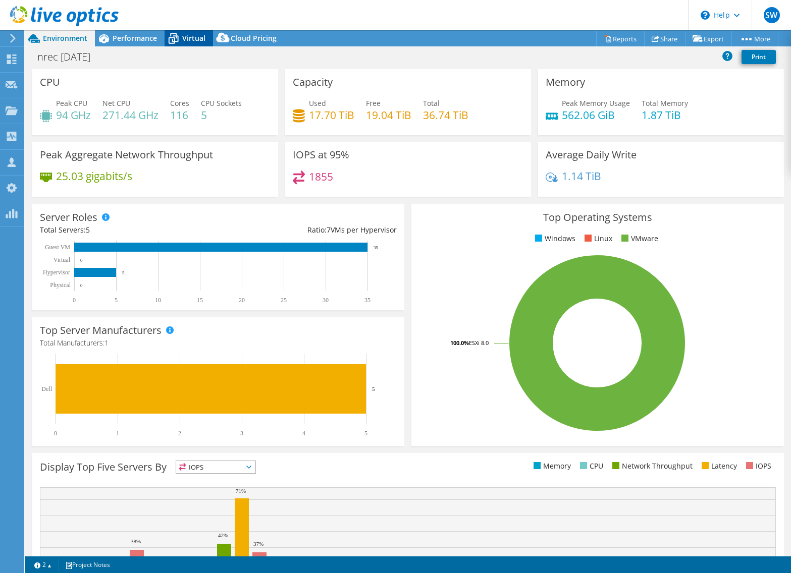
click at [179, 37] on icon at bounding box center [173, 39] width 18 height 18
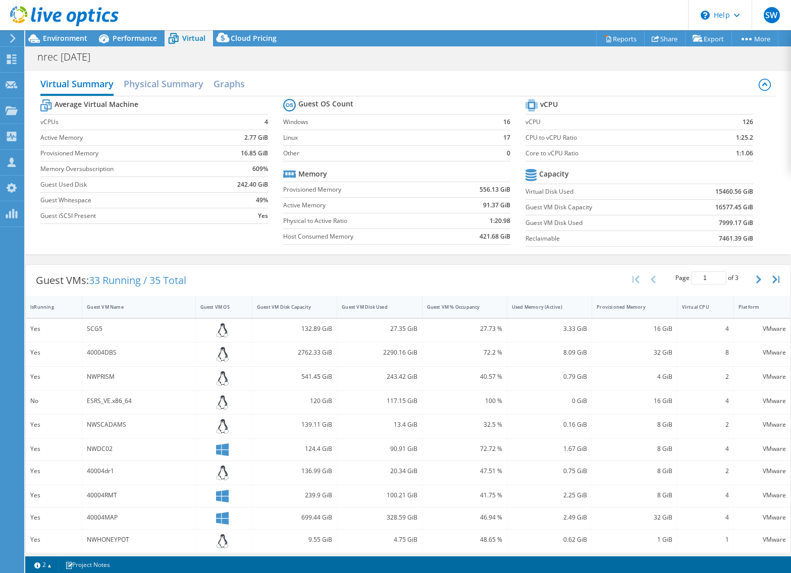
click at [143, 39] on span "Performance" at bounding box center [135, 38] width 44 height 10
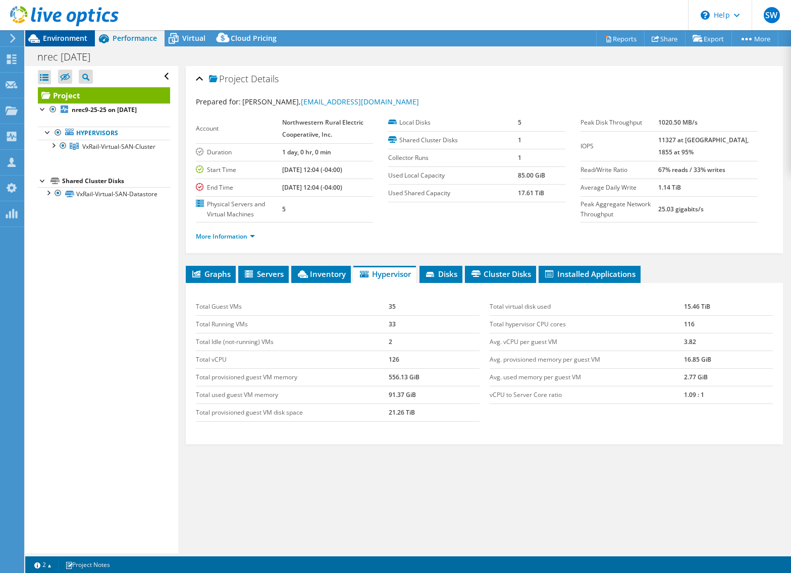
click at [56, 38] on span "Environment" at bounding box center [65, 38] width 44 height 10
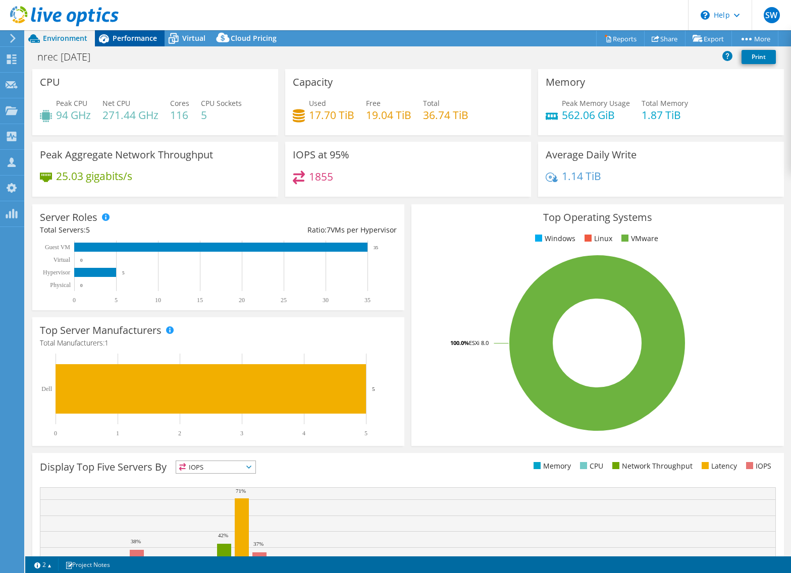
click at [133, 38] on span "Performance" at bounding box center [135, 38] width 44 height 10
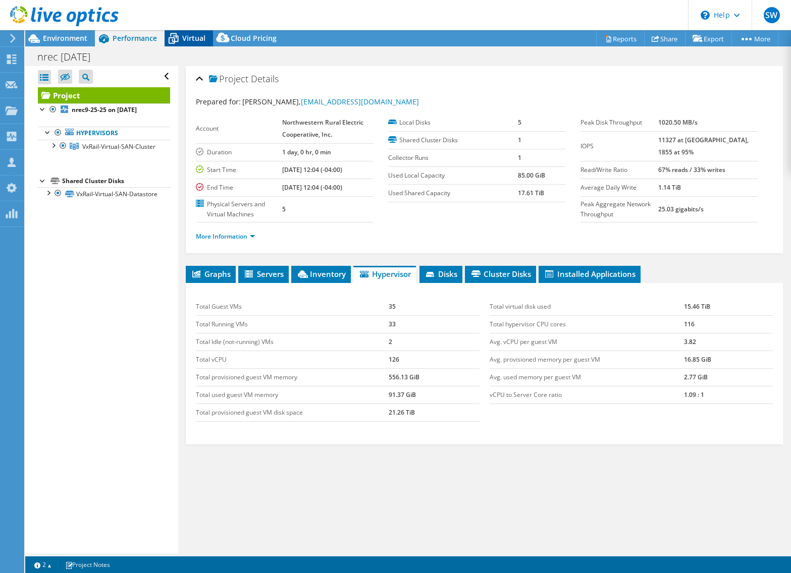
click at [188, 37] on span "Virtual" at bounding box center [193, 38] width 23 height 10
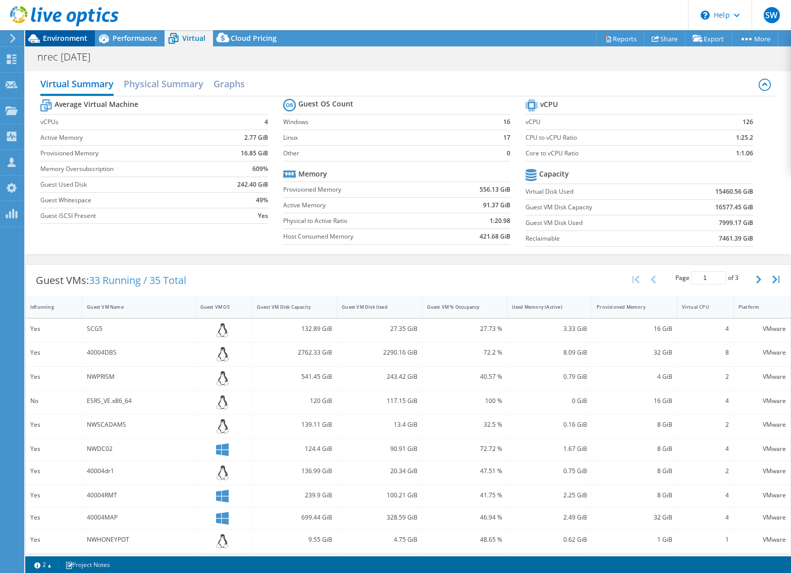
click at [74, 40] on span "Environment" at bounding box center [65, 38] width 44 height 10
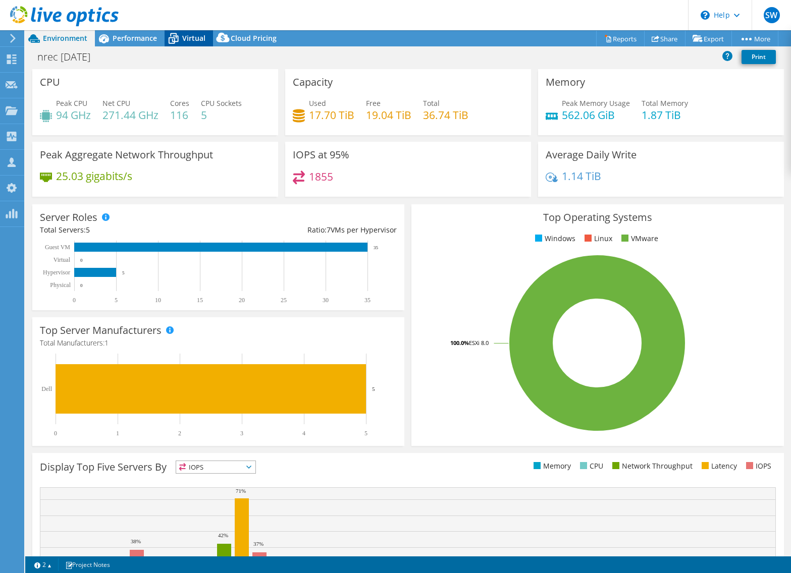
click at [188, 40] on span "Virtual" at bounding box center [193, 38] width 23 height 10
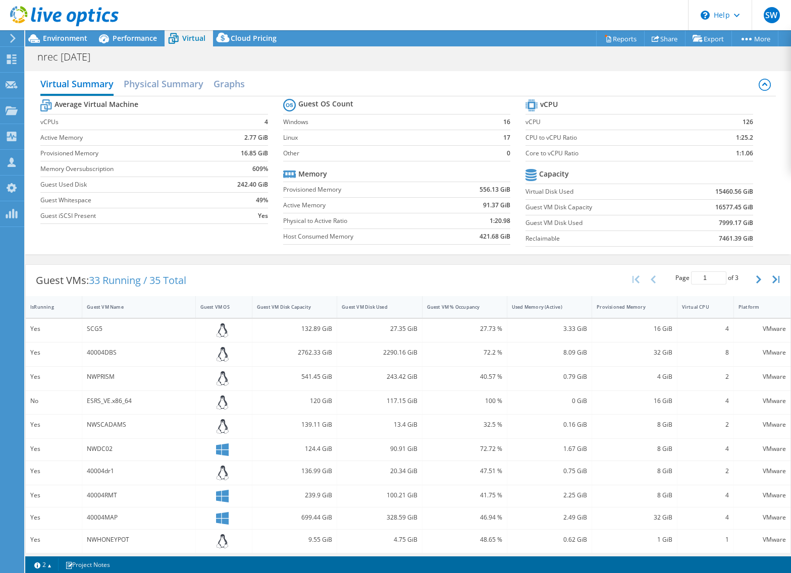
click at [188, 40] on span "Virtual" at bounding box center [193, 38] width 23 height 10
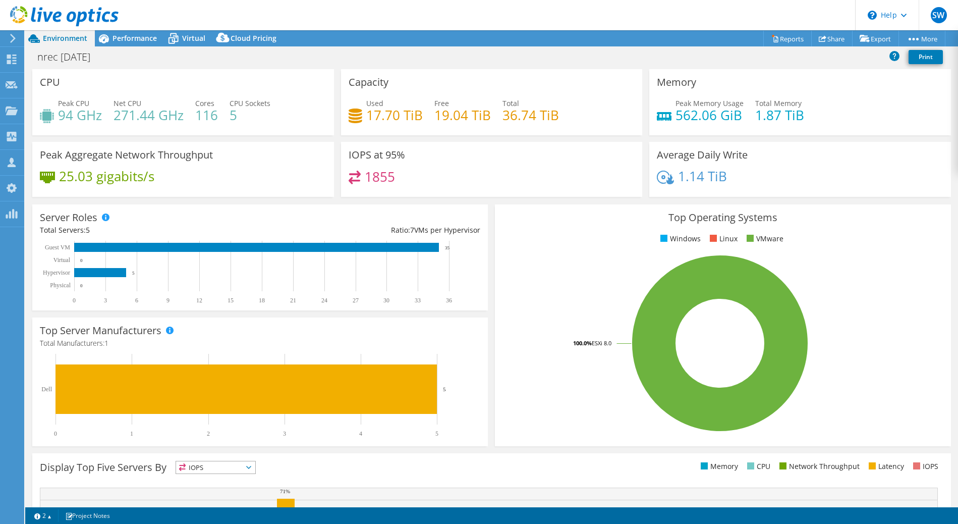
select select "USD"
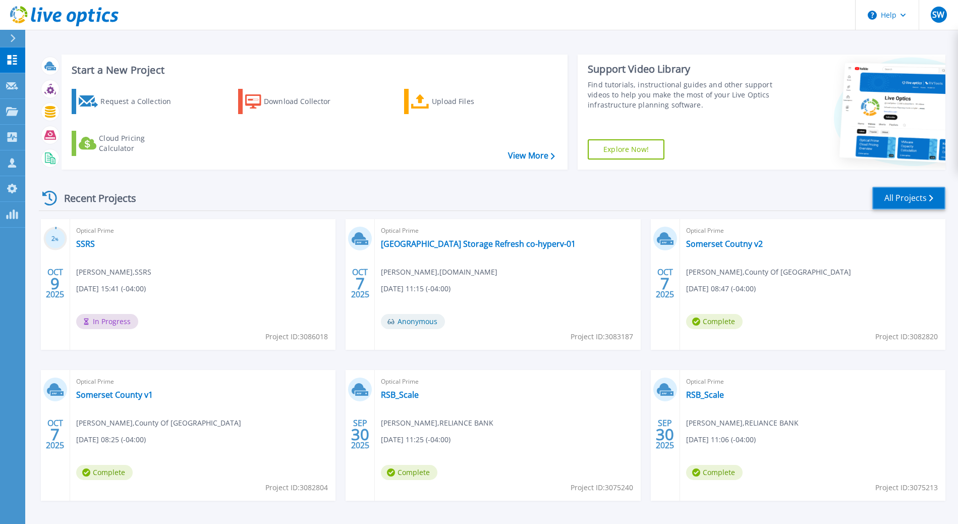
click at [884, 200] on link "All Projects" at bounding box center [908, 198] width 73 height 23
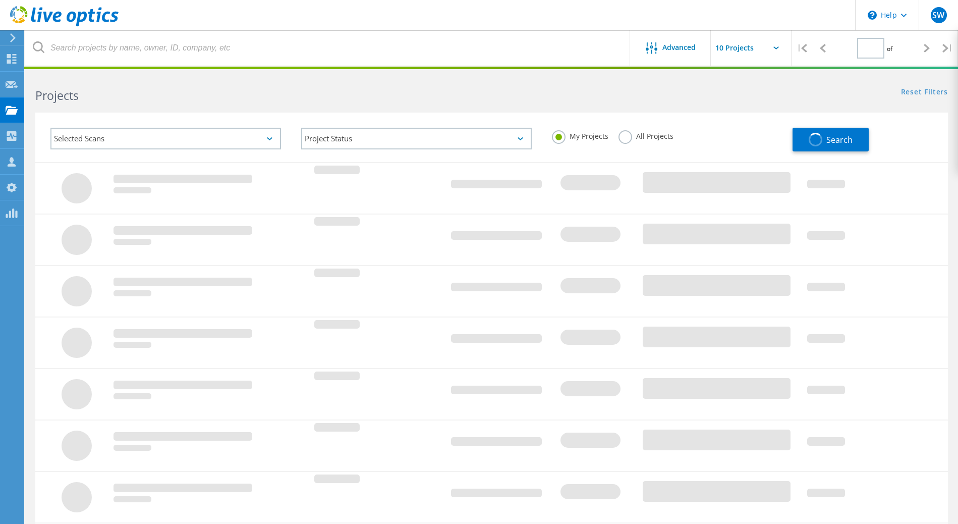
type input "1"
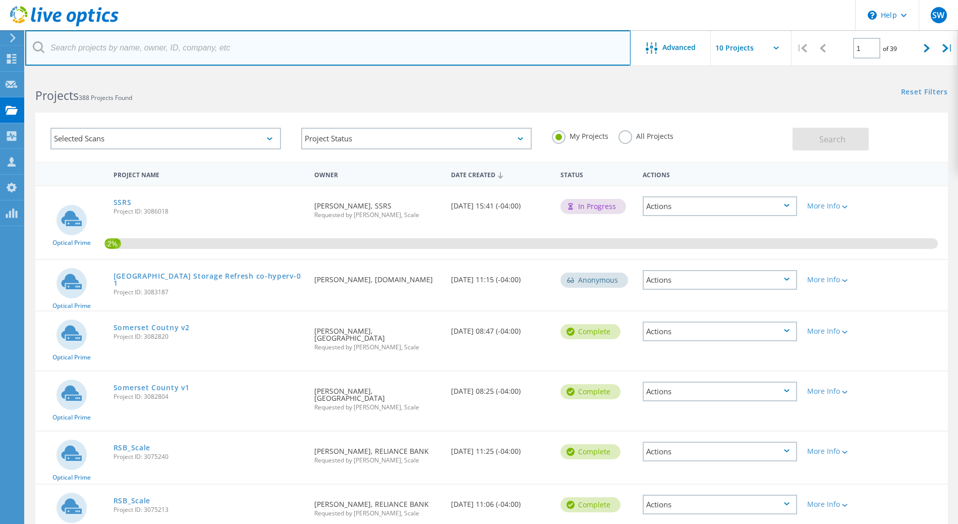
click at [362, 50] on input "text" at bounding box center [327, 47] width 605 height 35
type input "nrec"
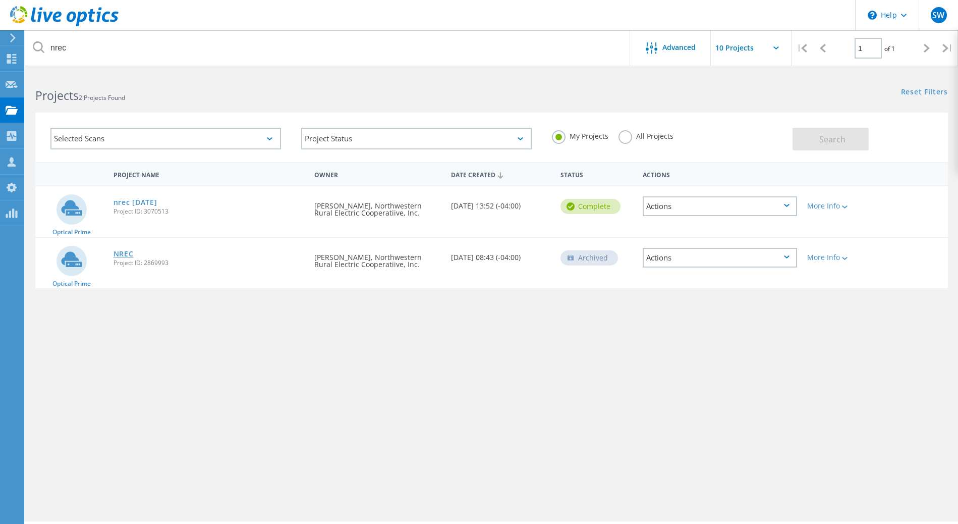
click at [119, 252] on link "NREC" at bounding box center [124, 253] width 20 height 7
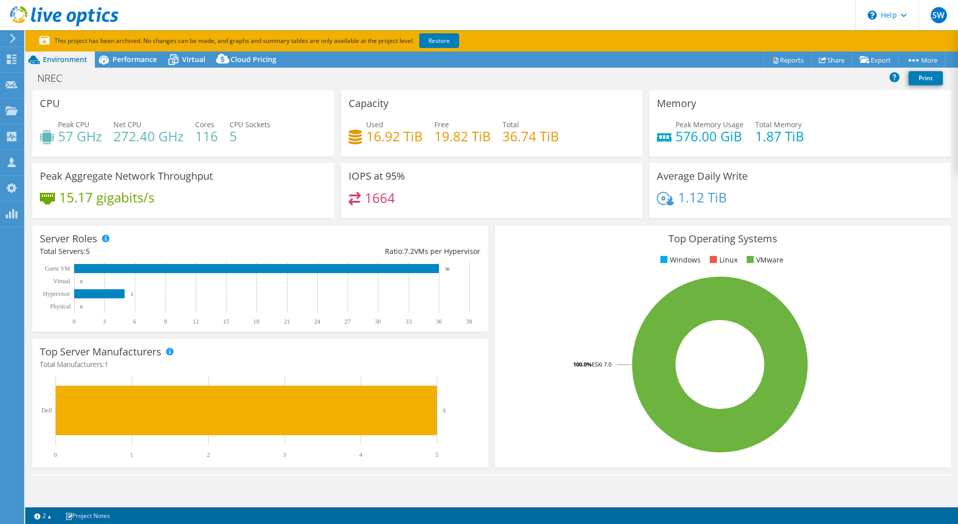
select select "USD"
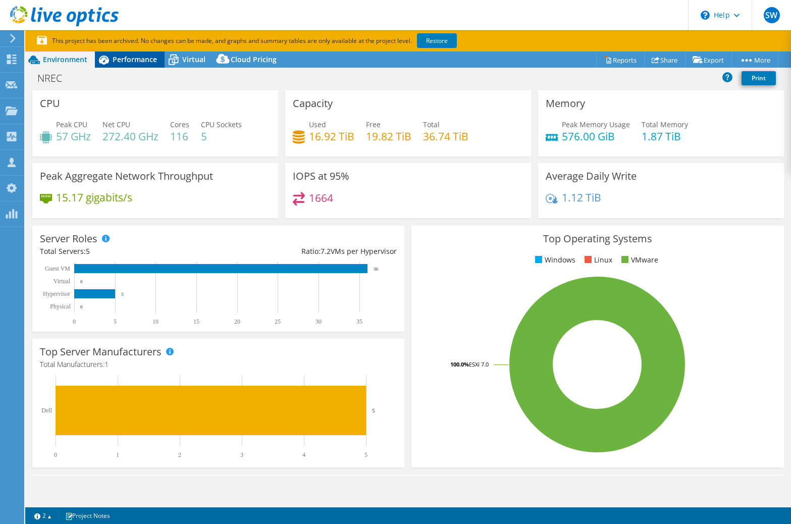
click at [126, 60] on span "Performance" at bounding box center [135, 59] width 44 height 10
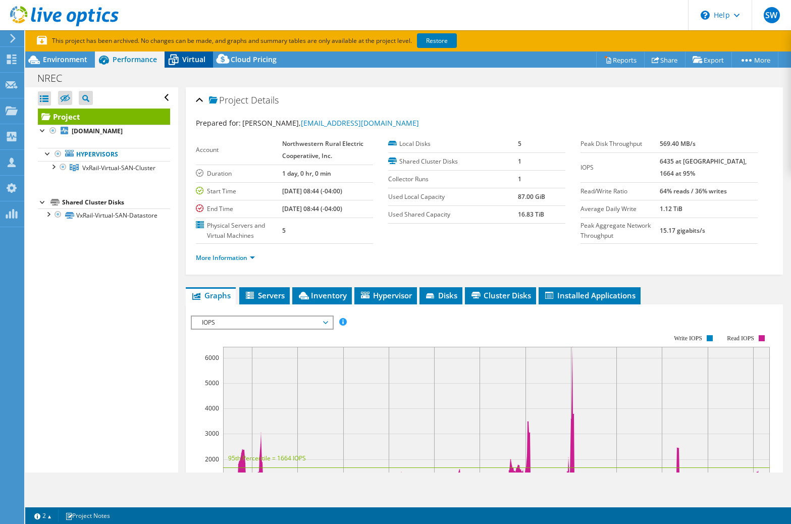
click at [177, 59] on icon at bounding box center [173, 60] width 18 height 18
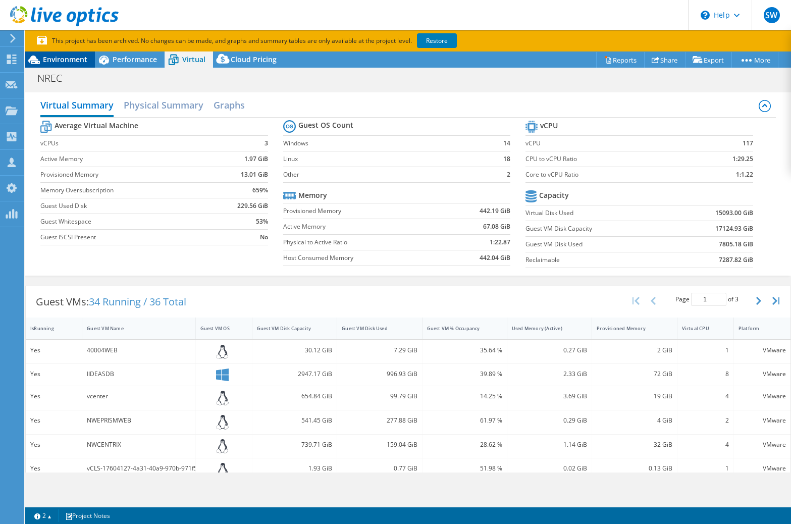
click at [63, 56] on span "Environment" at bounding box center [65, 59] width 44 height 10
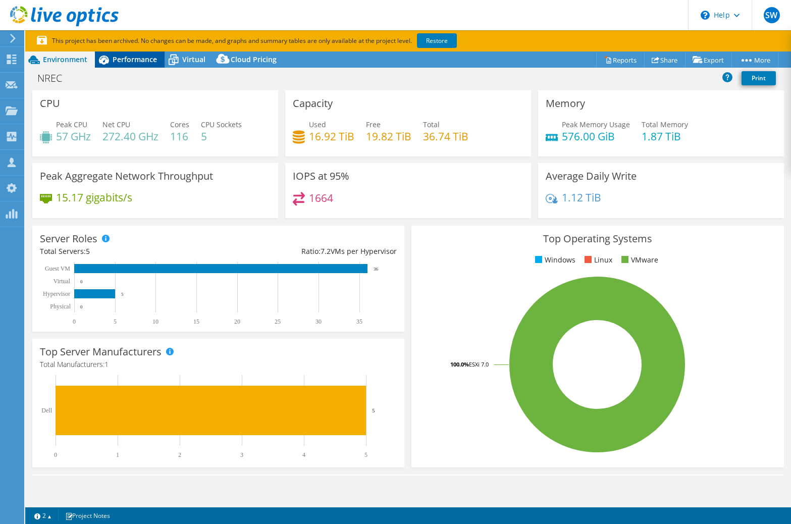
click at [122, 66] on div "Performance" at bounding box center [130, 59] width 70 height 16
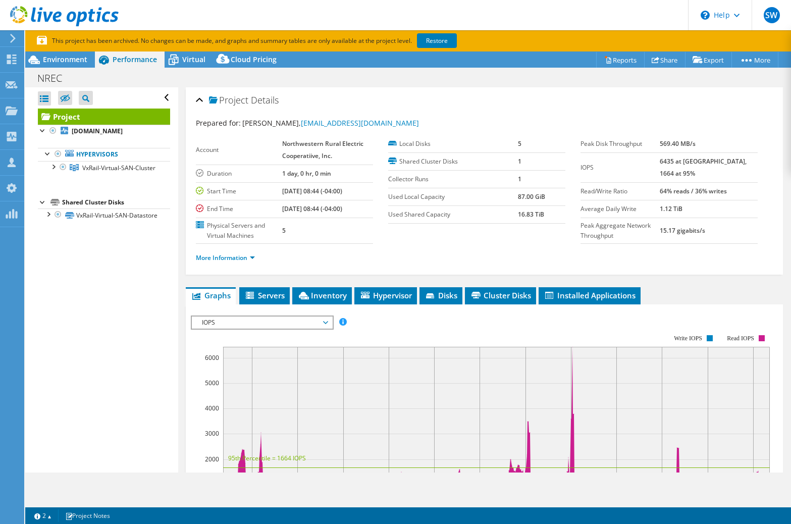
click at [221, 317] on span "IOPS" at bounding box center [262, 322] width 130 height 12
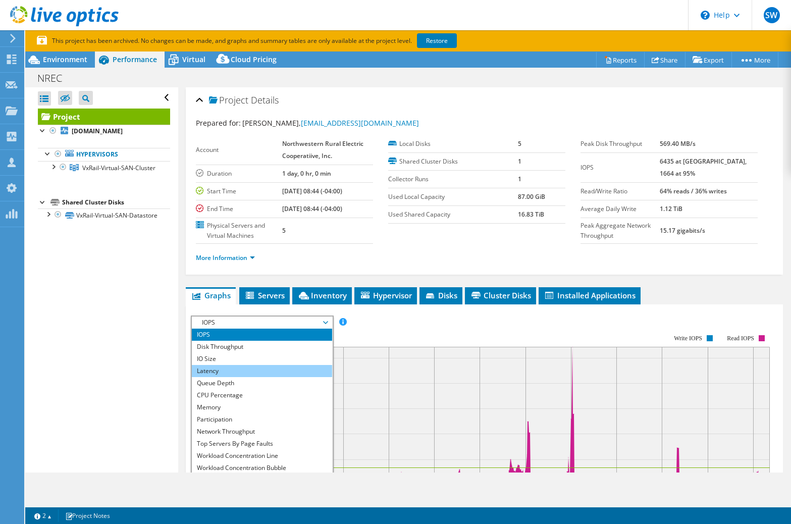
scroll to position [9, 0]
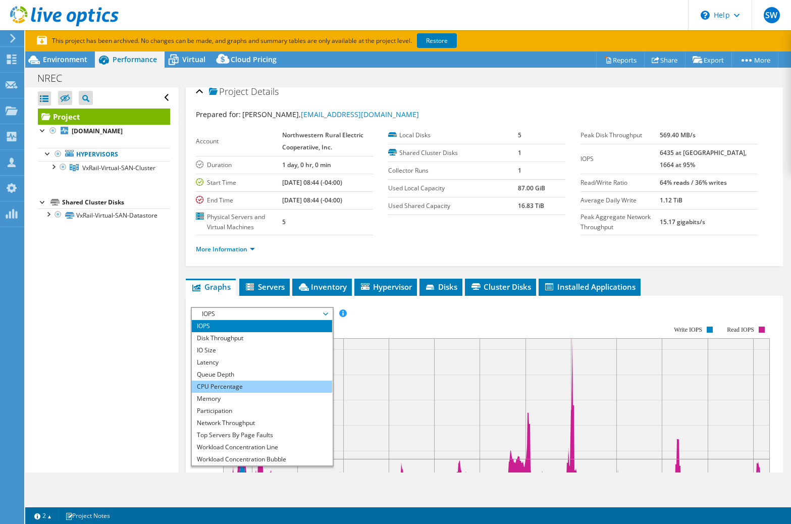
click at [215, 381] on li "CPU Percentage" at bounding box center [262, 386] width 140 height 12
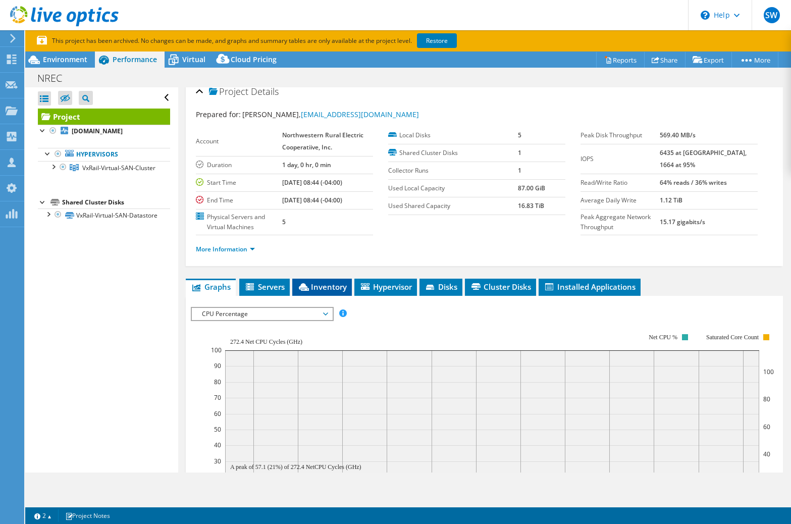
click at [317, 286] on span "Inventory" at bounding box center [321, 287] width 49 height 10
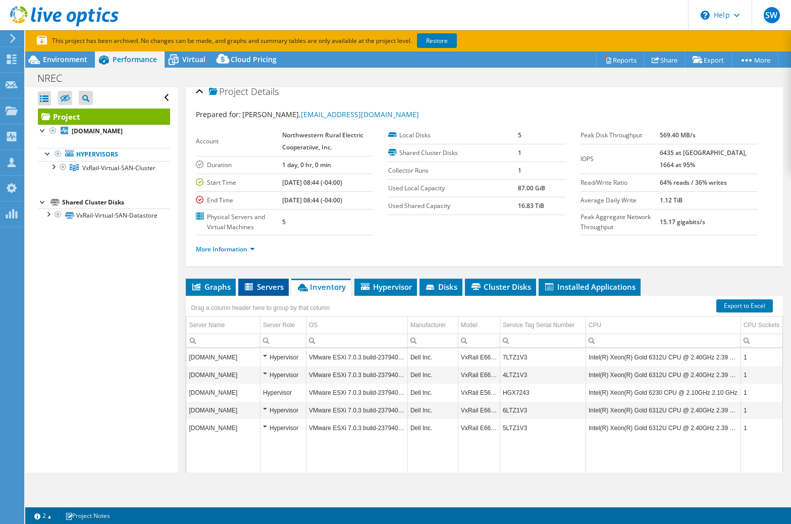
click at [271, 290] on span "Servers" at bounding box center [263, 287] width 40 height 10
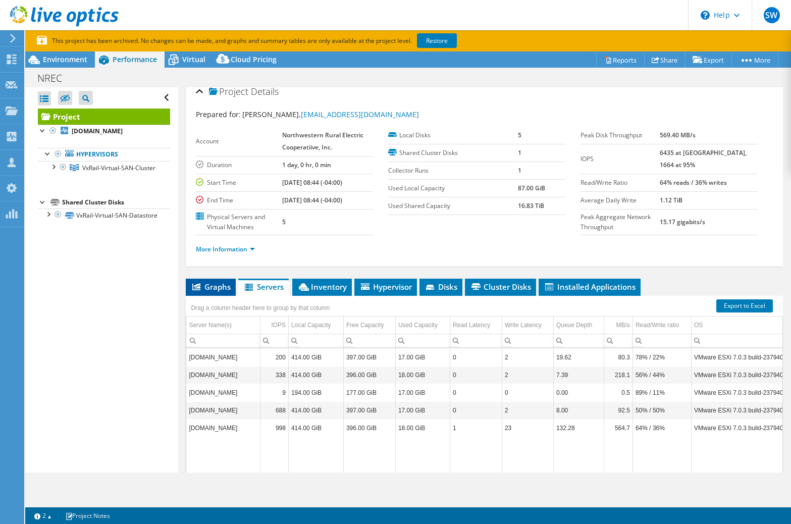
click at [221, 290] on span "Graphs" at bounding box center [211, 287] width 40 height 10
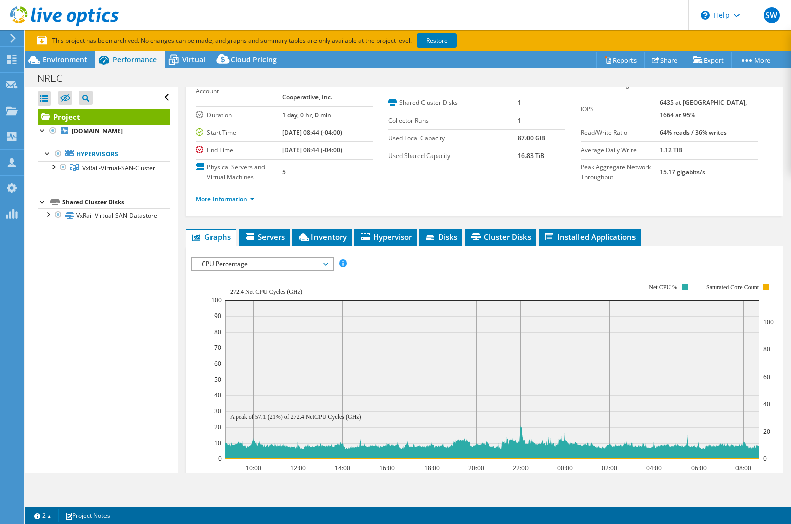
scroll to position [60, 0]
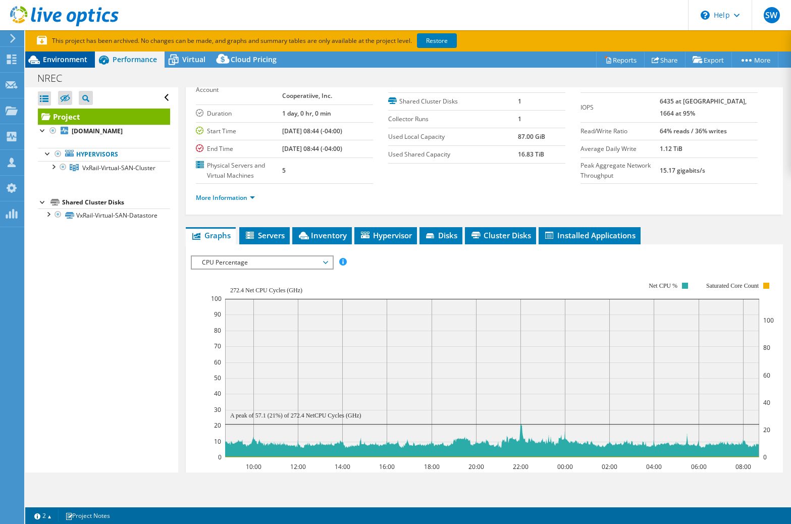
click at [67, 64] on span "Environment" at bounding box center [65, 59] width 44 height 10
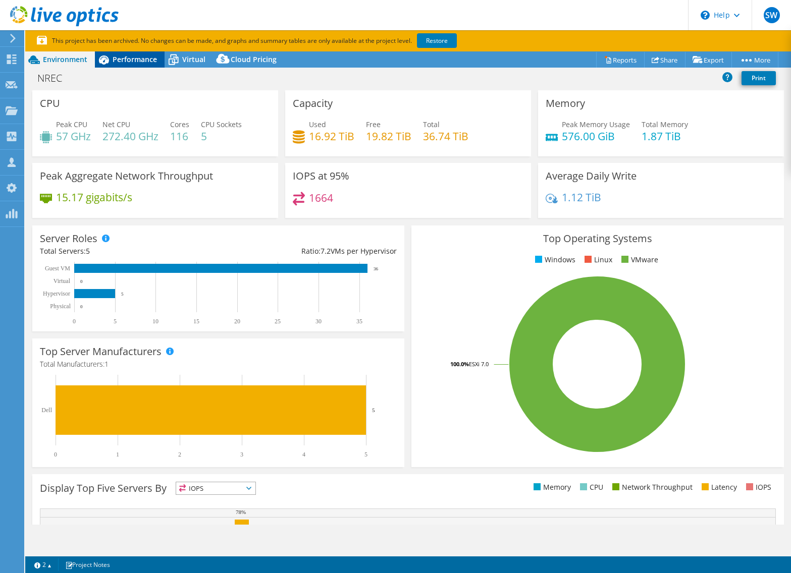
click at [143, 62] on span "Performance" at bounding box center [135, 59] width 44 height 10
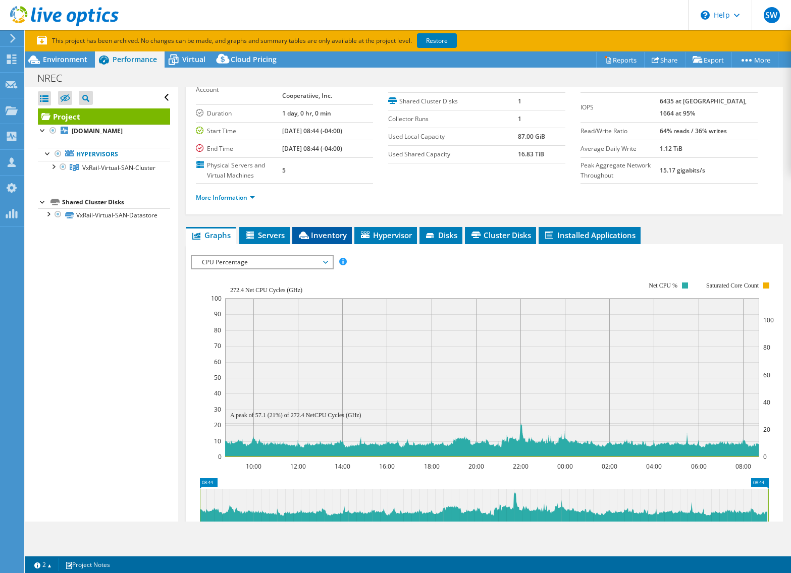
click at [328, 239] on span "Inventory" at bounding box center [321, 235] width 49 height 10
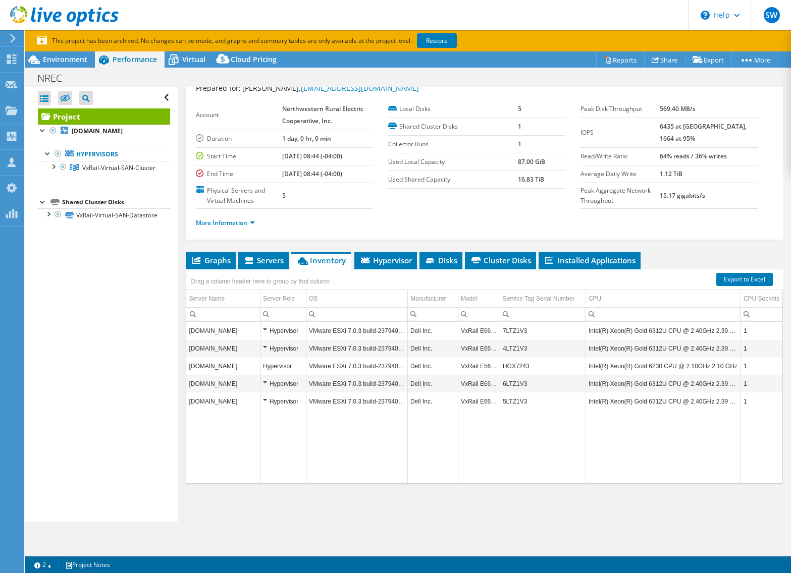
click at [266, 328] on div "Hypervisor" at bounding box center [283, 331] width 40 height 12
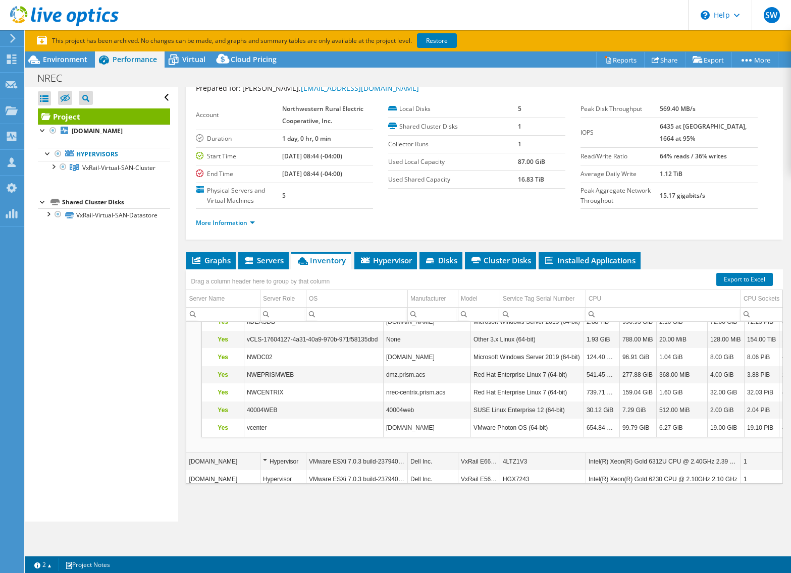
scroll to position [0, 0]
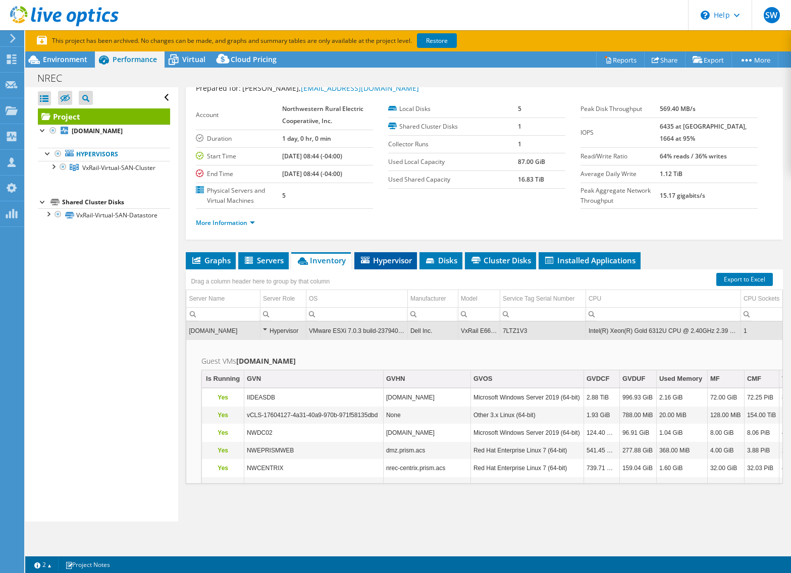
click at [372, 264] on span "Hypervisor" at bounding box center [385, 260] width 52 height 10
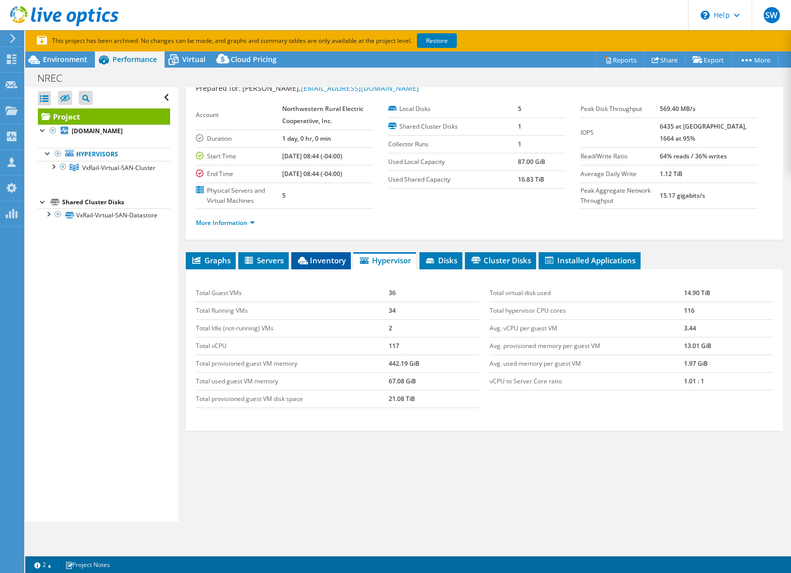
click at [344, 262] on span "Inventory" at bounding box center [320, 260] width 49 height 10
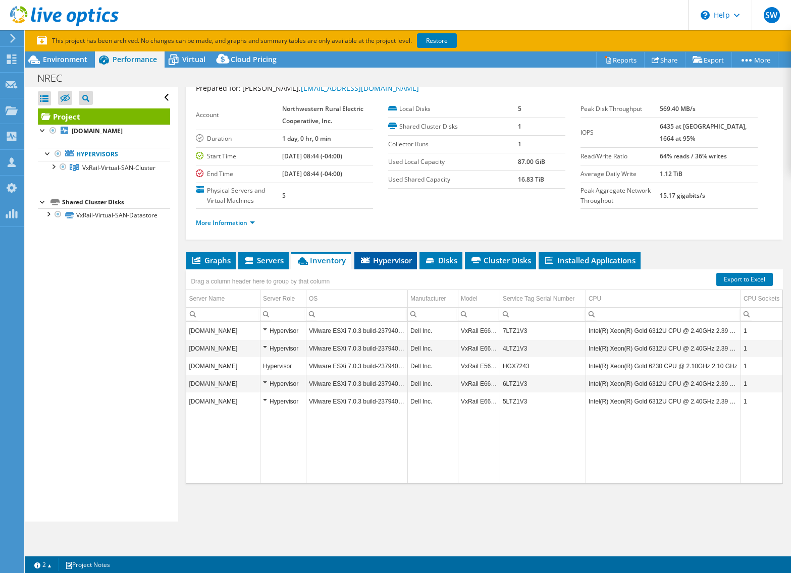
click at [390, 262] on span "Hypervisor" at bounding box center [385, 260] width 52 height 10
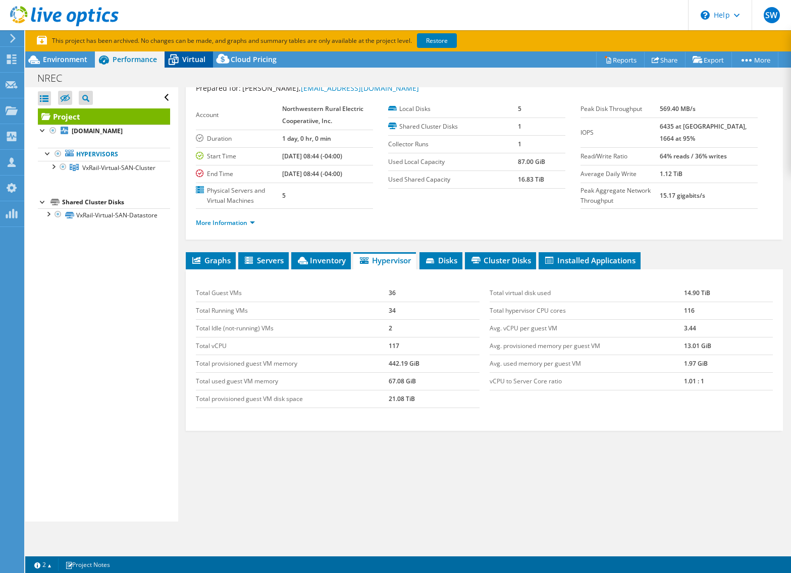
click at [181, 62] on icon at bounding box center [173, 60] width 18 height 18
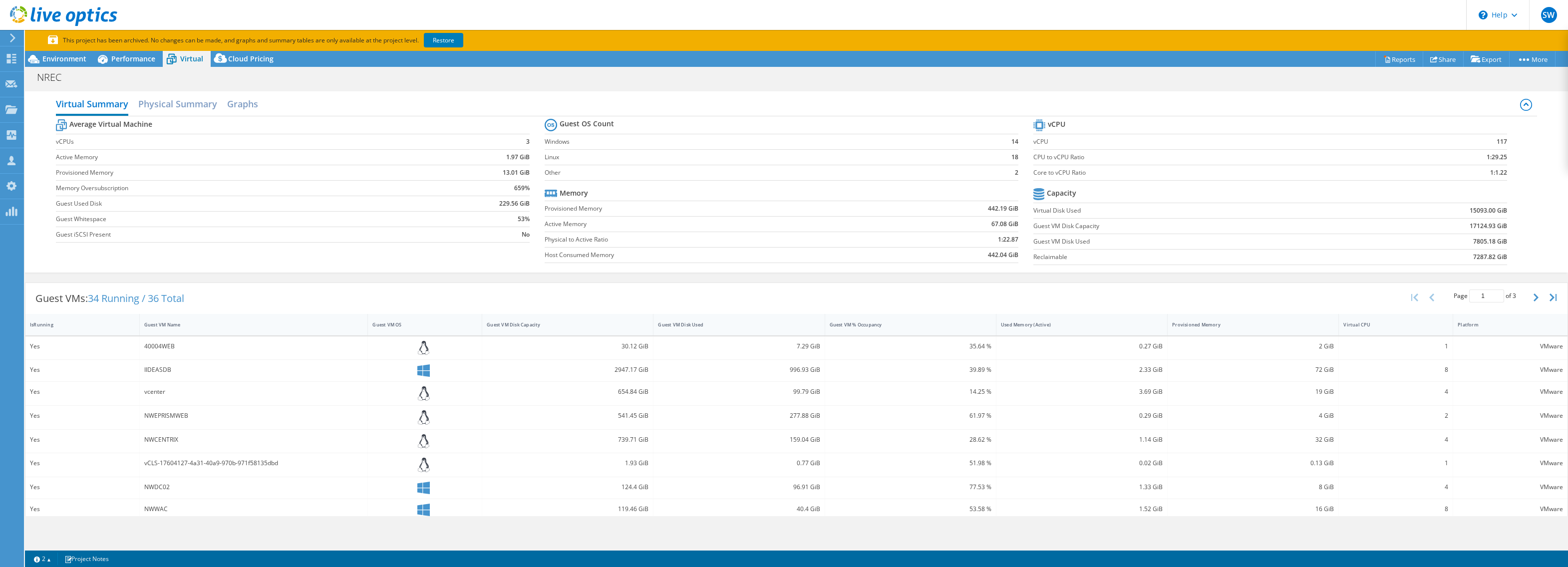
scroll to position [15, 0]
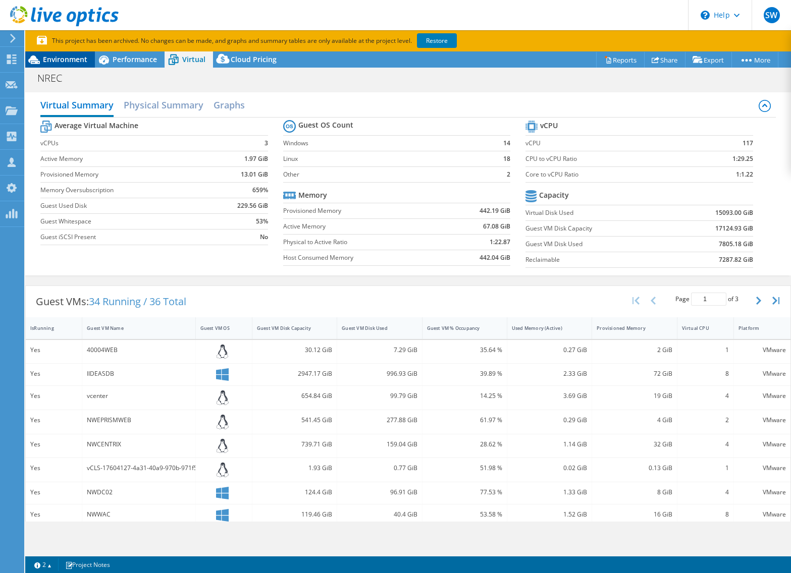
click at [46, 61] on span "Environment" at bounding box center [65, 59] width 44 height 10
